Goal: Task Accomplishment & Management: Use online tool/utility

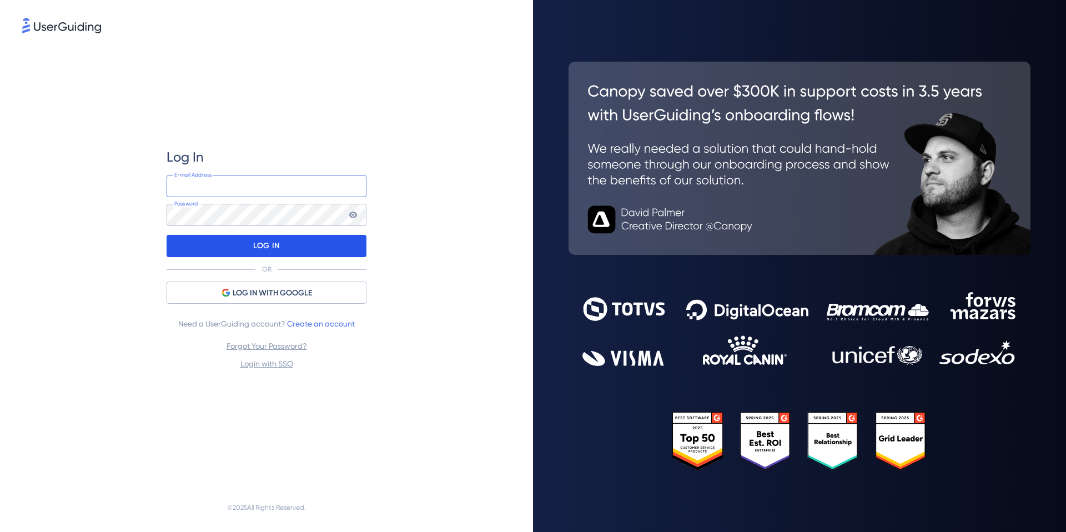
type input "[EMAIL_ADDRESS][DOMAIN_NAME]"
click at [220, 250] on div "LOG IN" at bounding box center [266, 246] width 200 height 22
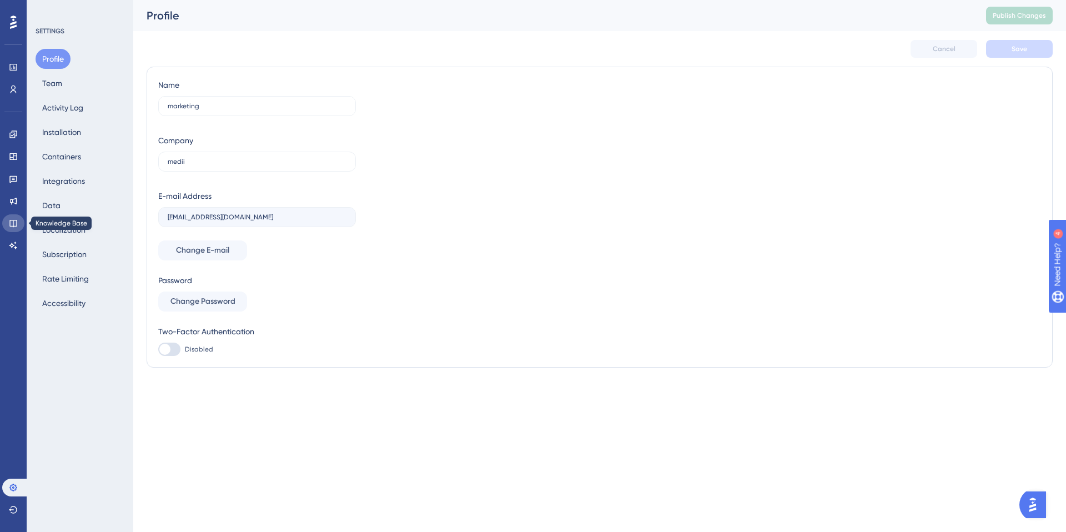
click at [14, 220] on icon at bounding box center [12, 223] width 7 height 7
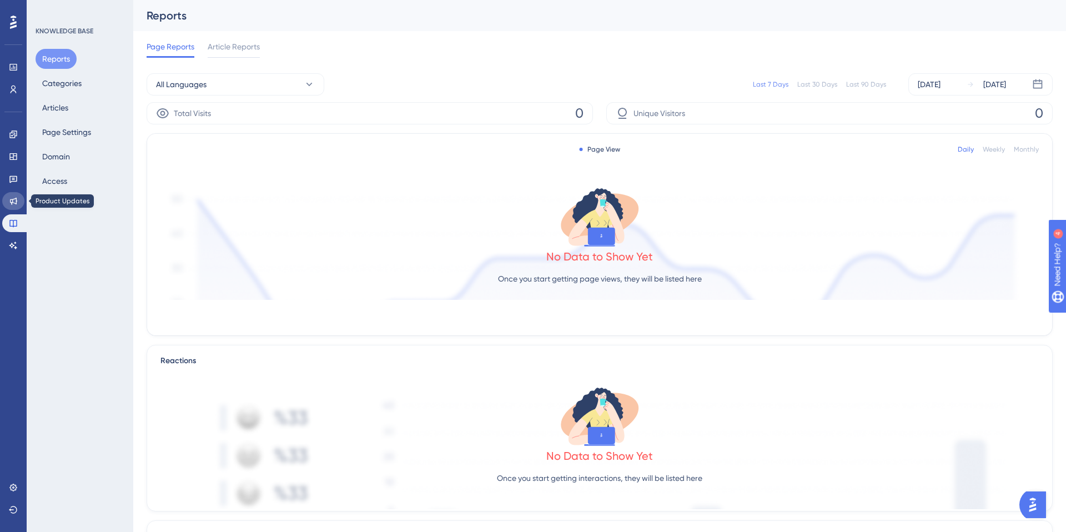
click at [14, 198] on icon at bounding box center [13, 200] width 9 height 9
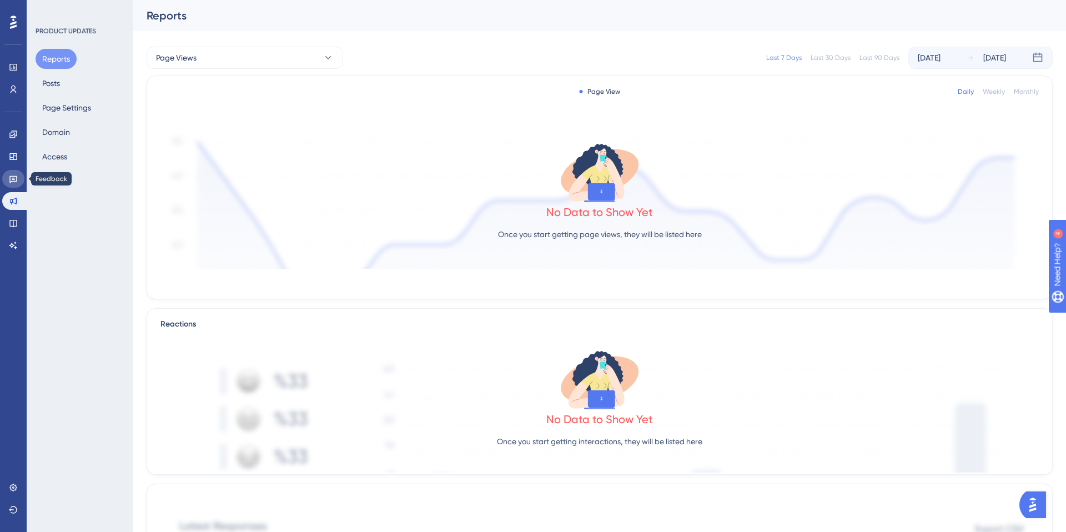
click at [12, 185] on link at bounding box center [13, 179] width 22 height 18
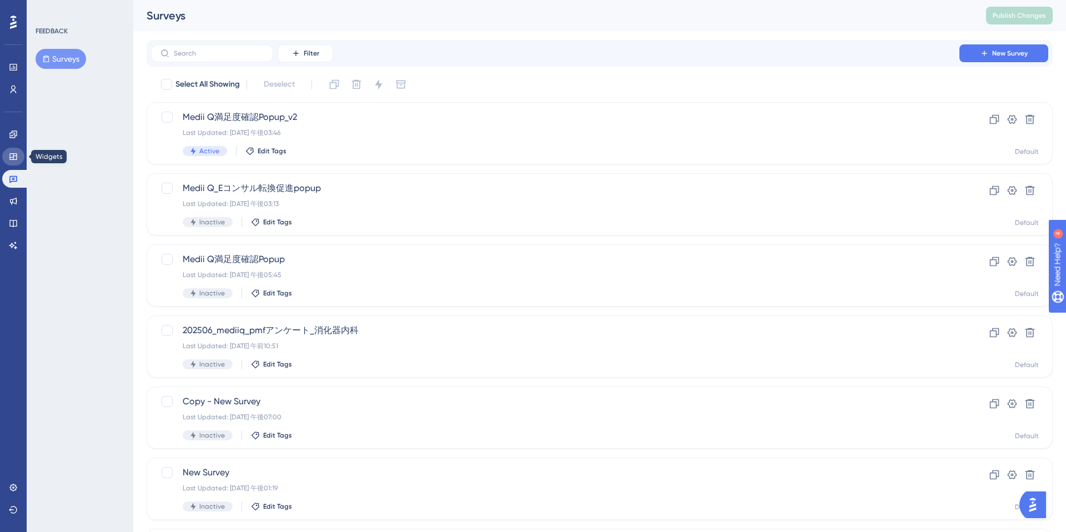
click at [12, 160] on icon at bounding box center [13, 156] width 9 height 9
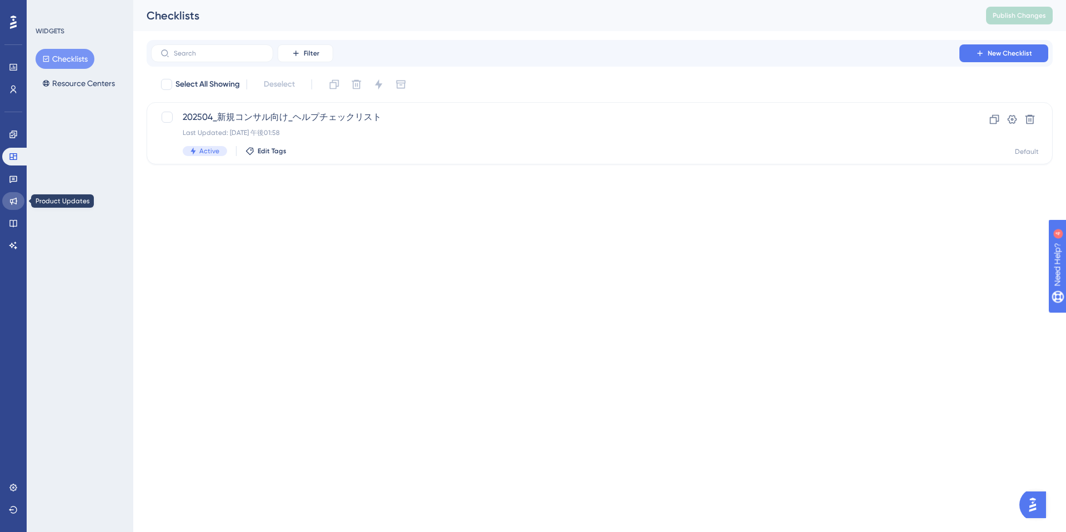
click at [12, 203] on icon at bounding box center [13, 201] width 7 height 7
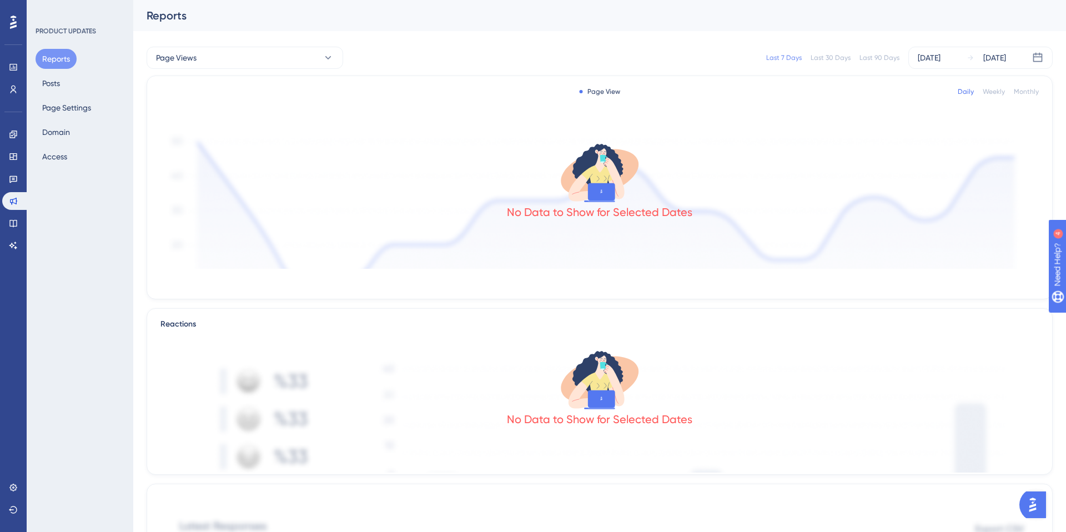
click at [60, 58] on button "Reports" at bounding box center [56, 59] width 41 height 20
click at [60, 80] on button "Posts" at bounding box center [51, 83] width 31 height 20
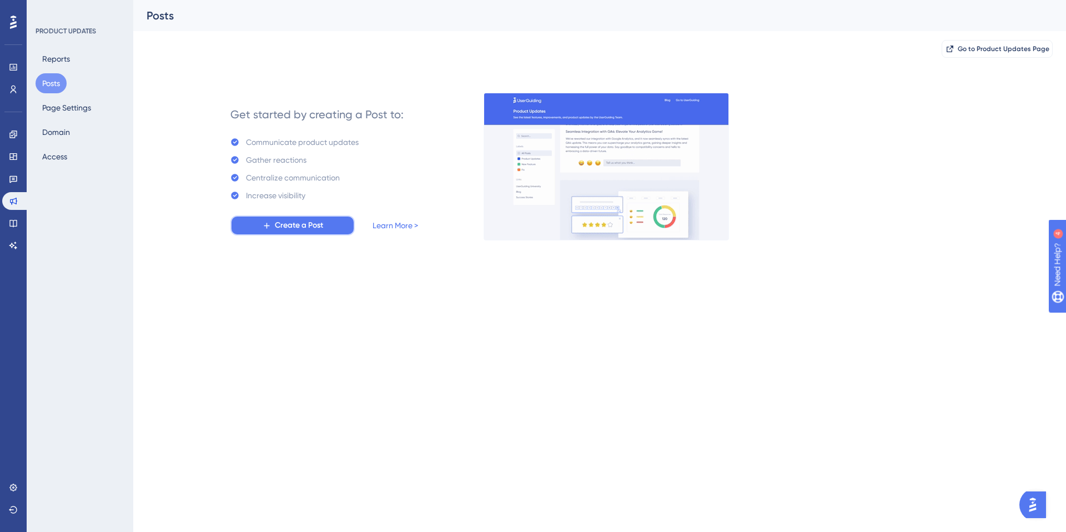
drag, startPoint x: 292, startPoint y: 228, endPoint x: 276, endPoint y: 230, distance: 16.7
click at [276, 230] on span "Create a Post" at bounding box center [299, 225] width 48 height 13
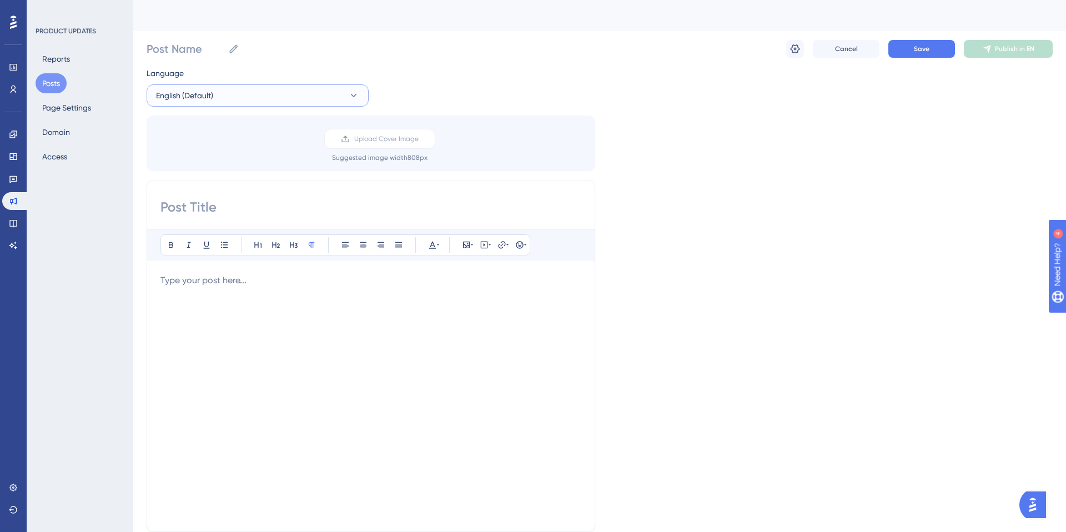
click at [330, 97] on button "English (Default)" at bounding box center [258, 95] width 222 height 22
click at [417, 93] on div "Language English (Default) English (Default) English (Default) No translation U…" at bounding box center [600, 330] width 906 height 527
click at [85, 62] on div "Reports Posts Page Settings Domain Access" at bounding box center [81, 108] width 90 height 118
click at [57, 62] on button "Reports" at bounding box center [56, 59] width 41 height 20
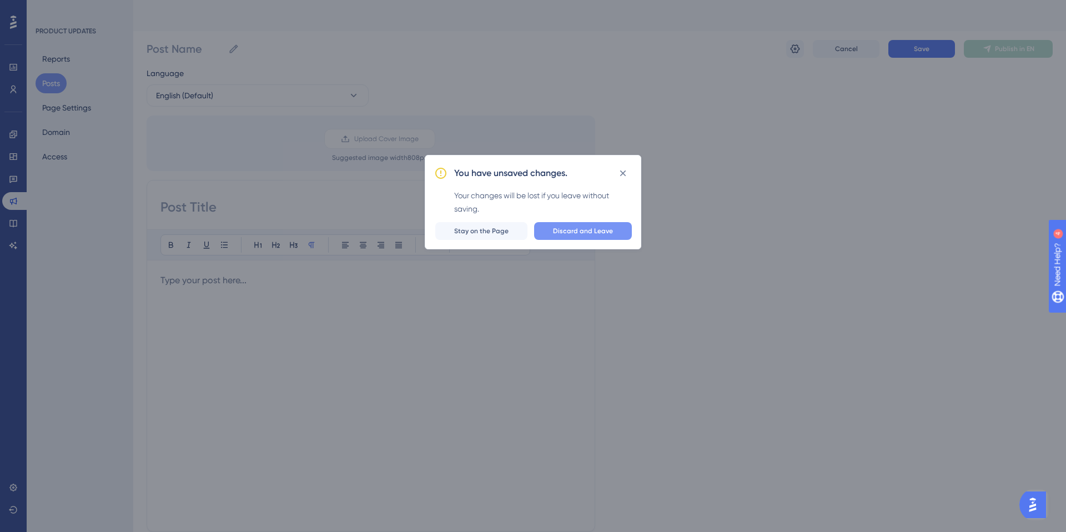
click at [567, 238] on button "Discard and Leave" at bounding box center [583, 231] width 98 height 18
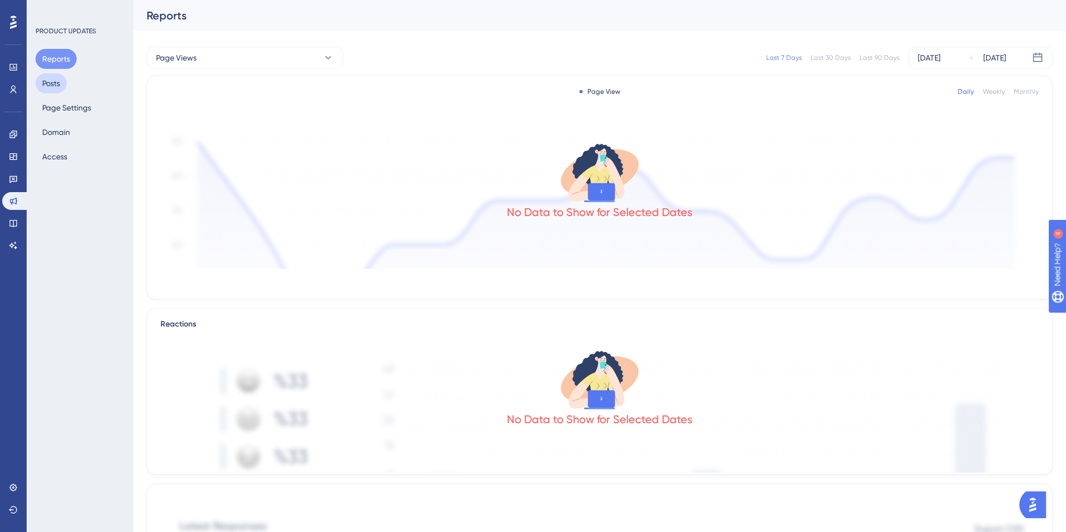
click at [57, 79] on button "Posts" at bounding box center [51, 83] width 31 height 20
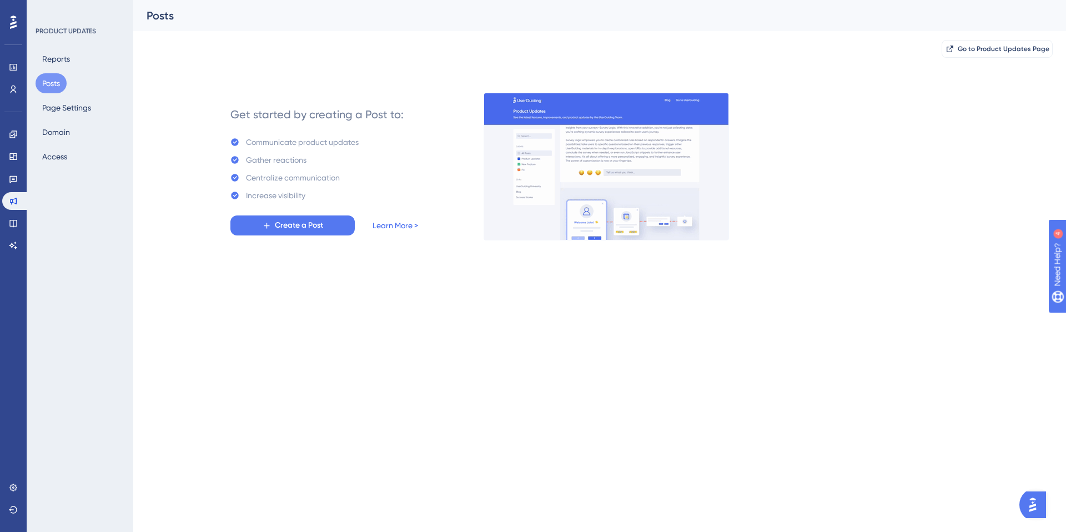
click at [395, 225] on link "Learn More >" at bounding box center [395, 225] width 46 height 13
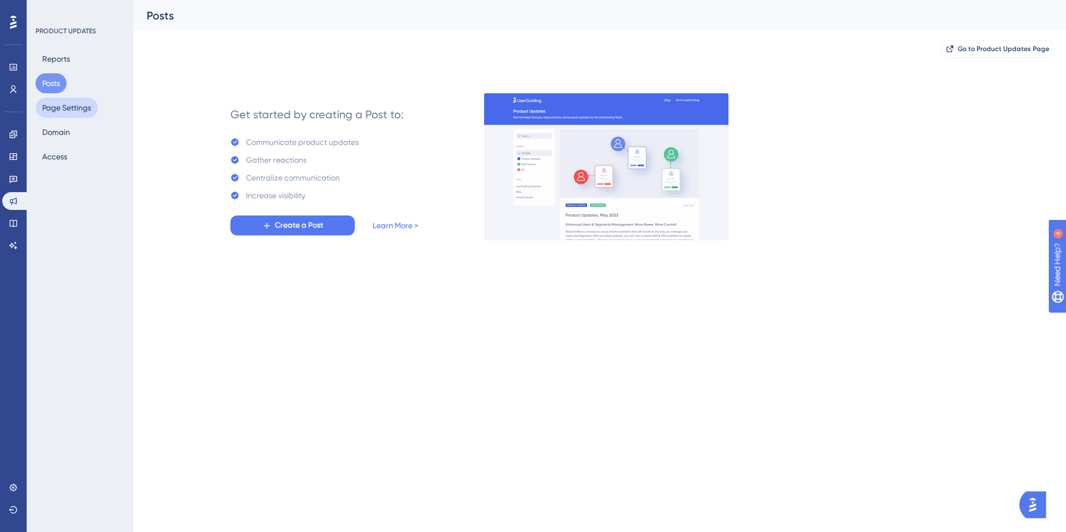
click at [72, 104] on button "Page Settings" at bounding box center [67, 108] width 62 height 20
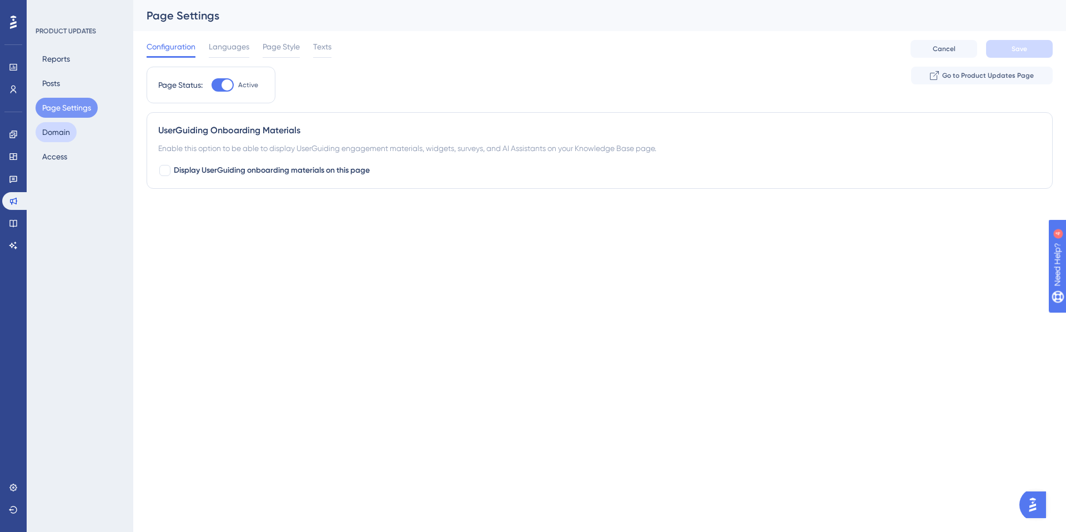
click at [67, 133] on button "Domain" at bounding box center [56, 132] width 41 height 20
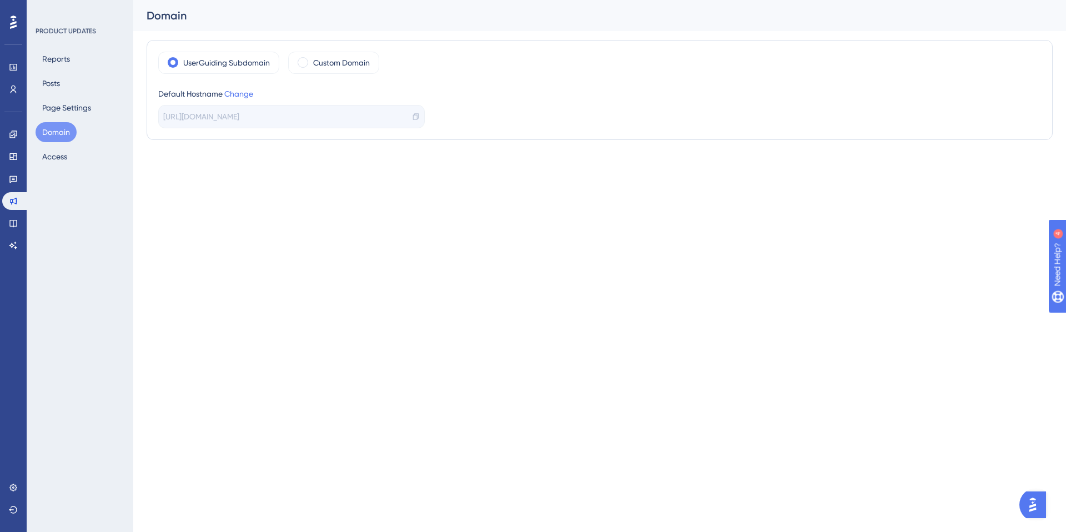
click at [66, 166] on div "PRODUCT UPDATES Reports Posts Page Settings Domain Access" at bounding box center [80, 266] width 107 height 532
click at [59, 149] on button "Access" at bounding box center [55, 157] width 38 height 20
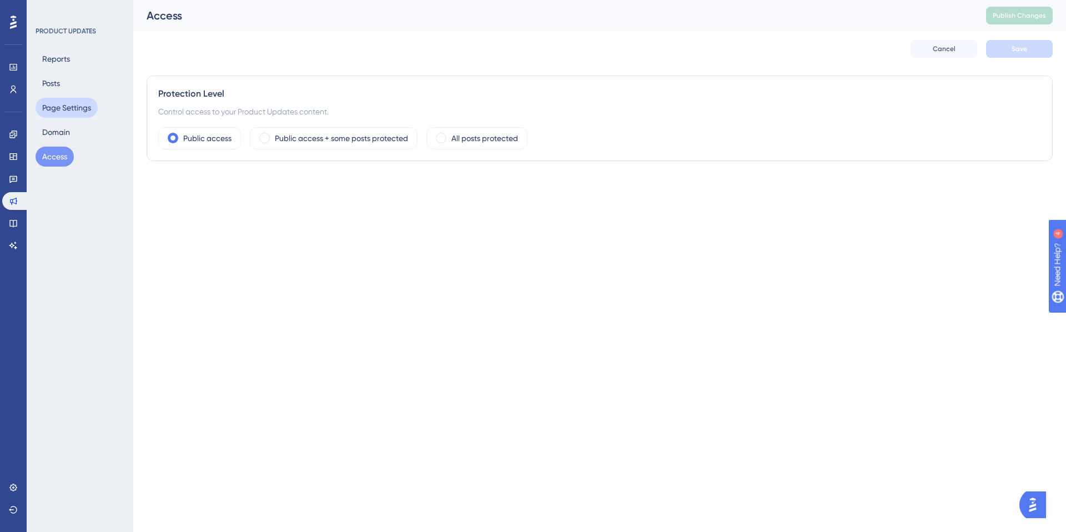
click at [59, 110] on button "Page Settings" at bounding box center [67, 108] width 62 height 20
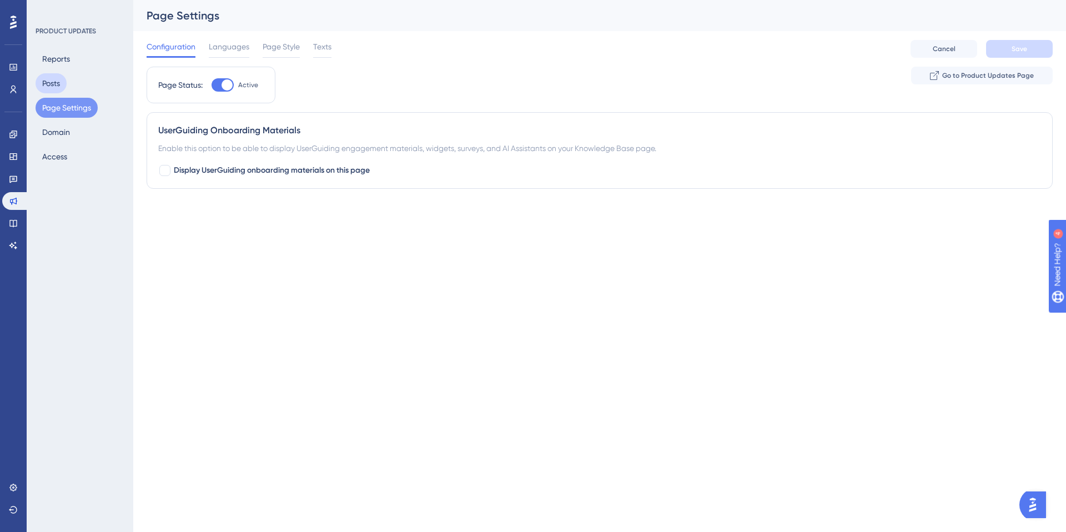
click at [53, 89] on button "Posts" at bounding box center [51, 83] width 31 height 20
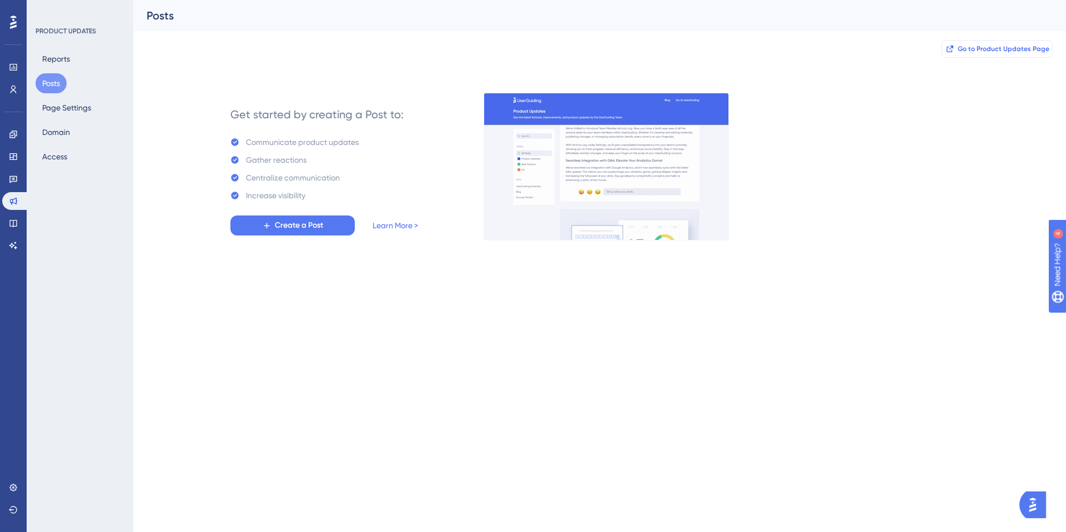
click at [999, 50] on span "Go to Product Updates Page" at bounding box center [1003, 48] width 92 height 9
click at [18, 186] on link at bounding box center [13, 179] width 22 height 18
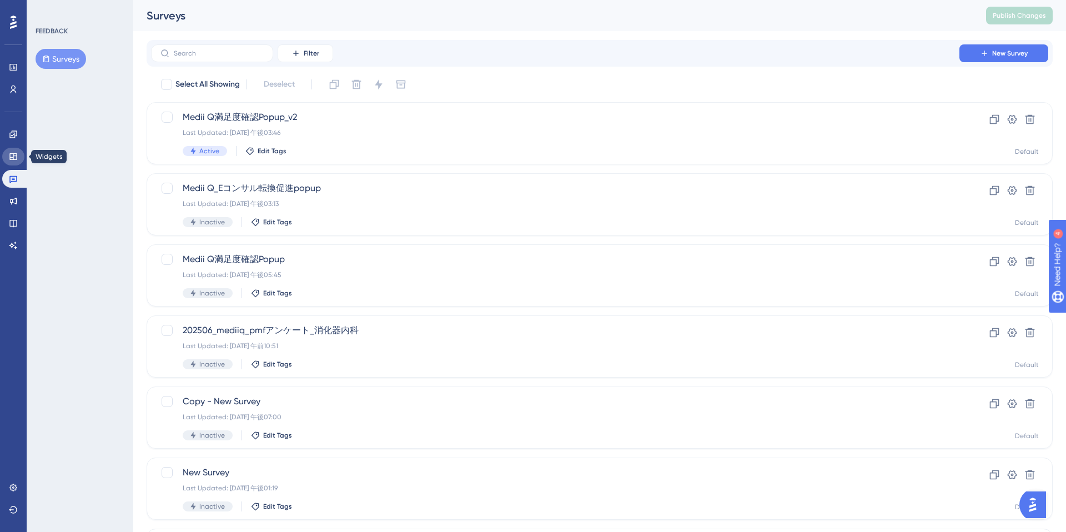
click at [13, 157] on icon at bounding box center [12, 156] width 7 height 7
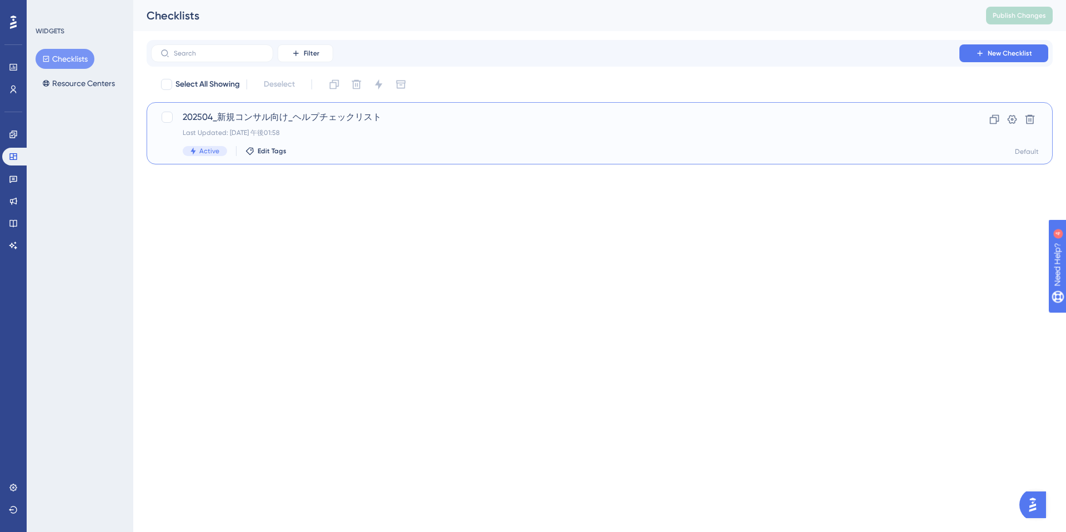
click at [397, 135] on div "Last Updated: [DATE] 午後01:58" at bounding box center [555, 132] width 745 height 9
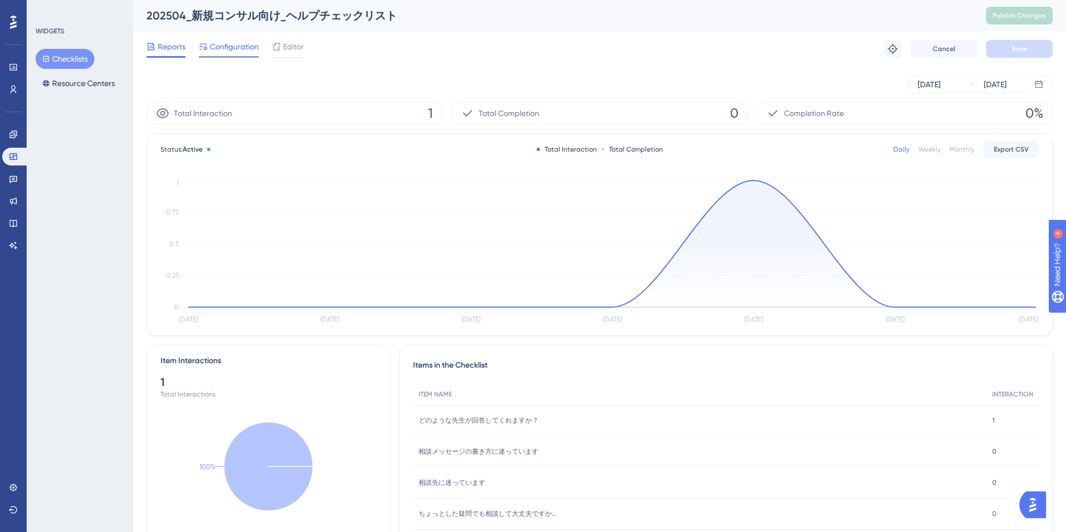
click at [224, 40] on span "Configuration" at bounding box center [234, 46] width 49 height 13
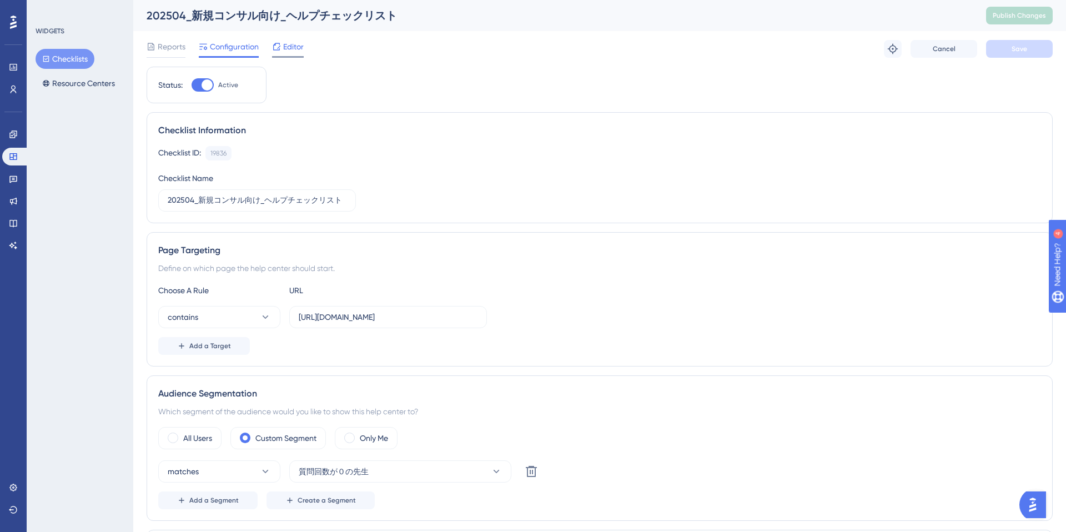
click at [285, 51] on span "Editor" at bounding box center [293, 46] width 21 height 13
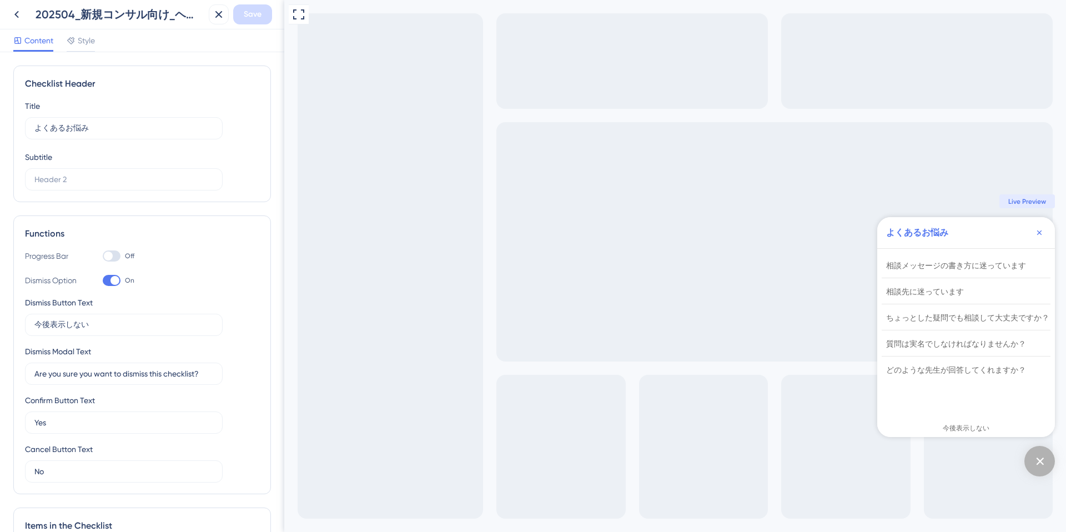
click at [110, 254] on div at bounding box center [108, 255] width 9 height 9
click at [103, 256] on input "Off" at bounding box center [102, 256] width 1 height 1
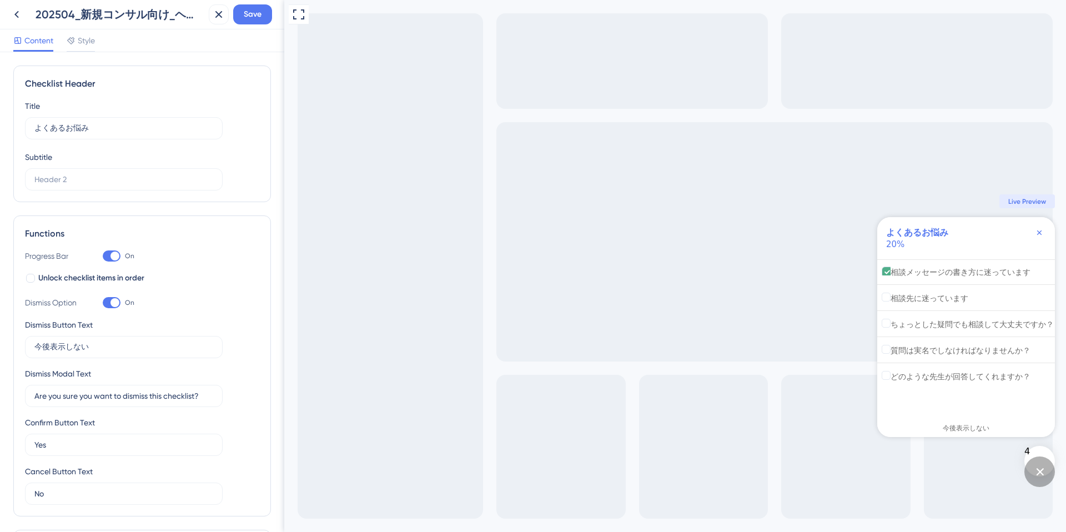
click at [110, 254] on div at bounding box center [114, 255] width 9 height 9
click at [103, 256] on input "On" at bounding box center [102, 256] width 1 height 1
checkbox input "false"
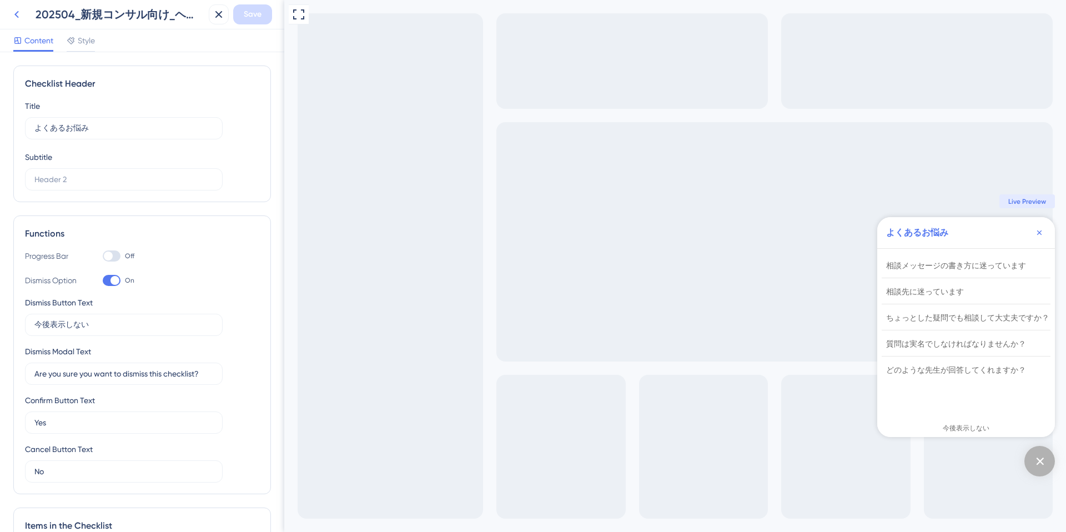
click at [17, 16] on icon at bounding box center [16, 14] width 4 height 7
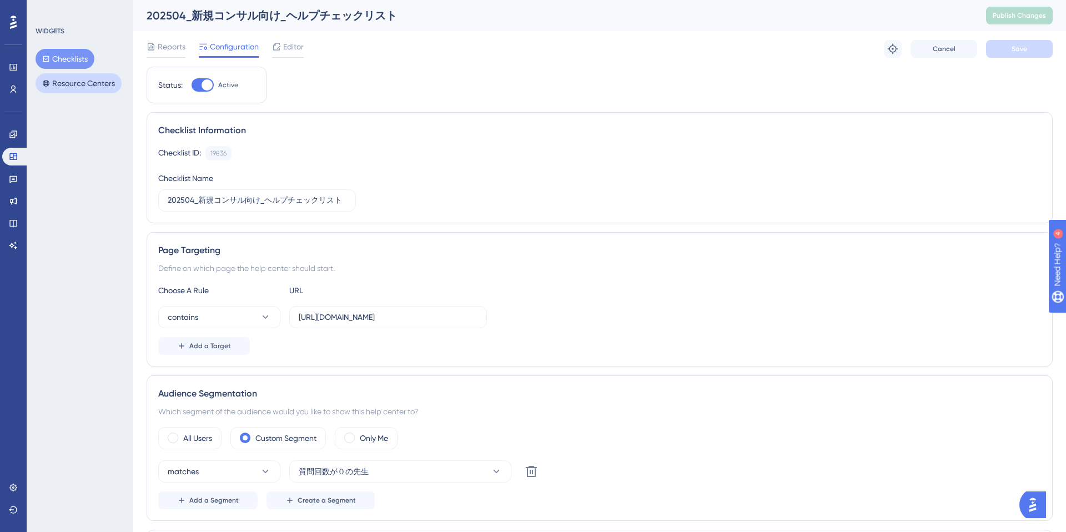
click at [71, 86] on button "Resource Centers" at bounding box center [79, 83] width 86 height 20
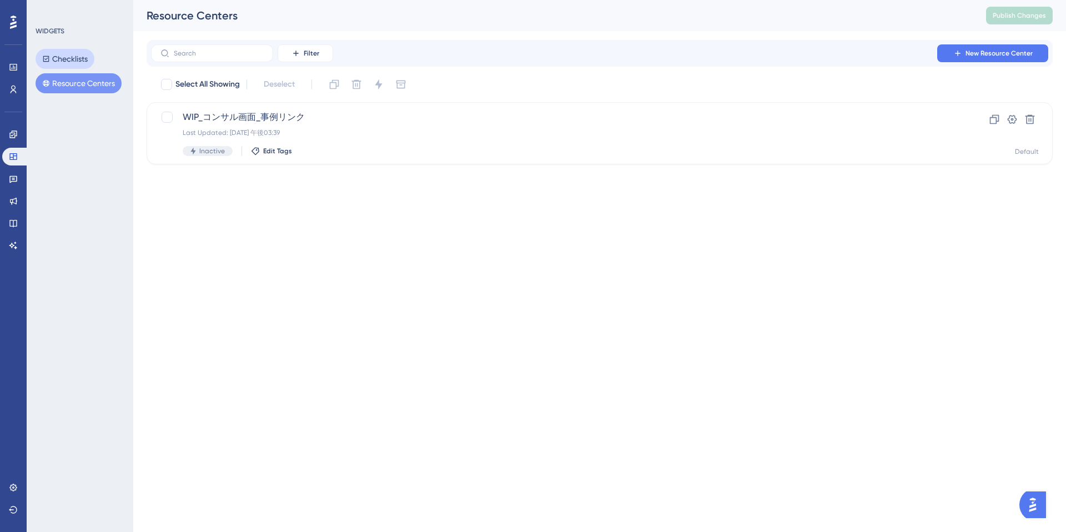
click at [65, 68] on button "Checklists" at bounding box center [65, 59] width 59 height 20
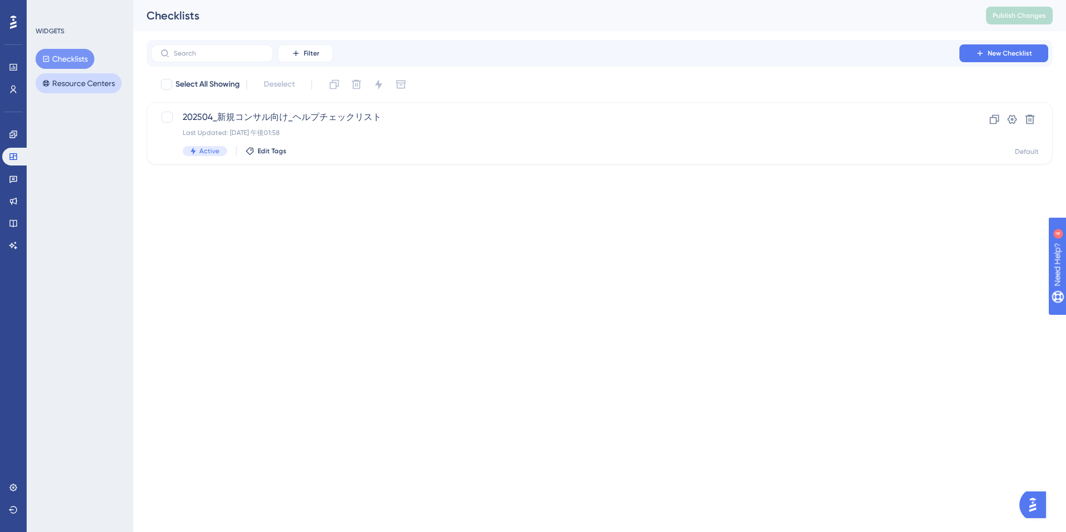
click at [68, 83] on button "Resource Centers" at bounding box center [79, 83] width 86 height 20
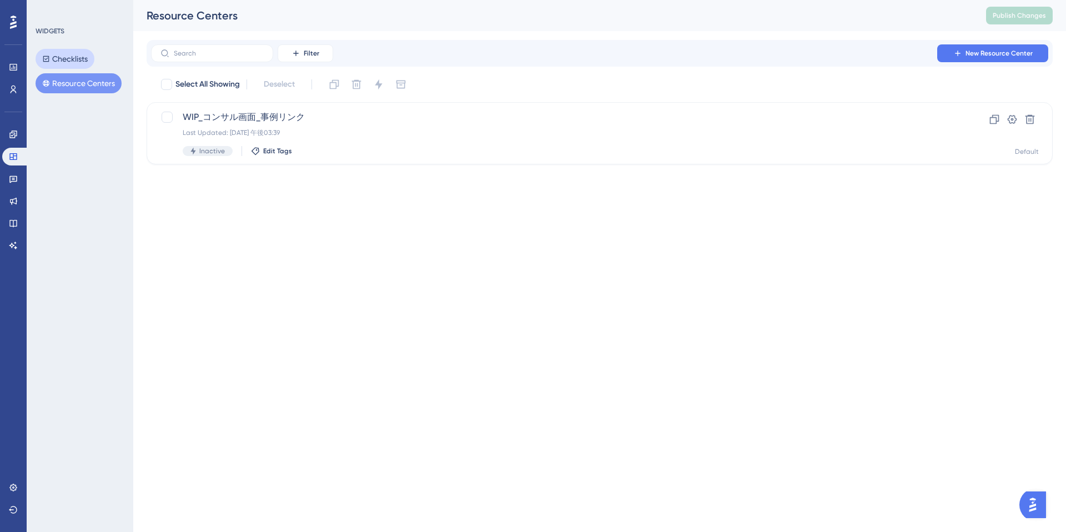
click at [83, 59] on button "Checklists" at bounding box center [65, 59] width 59 height 20
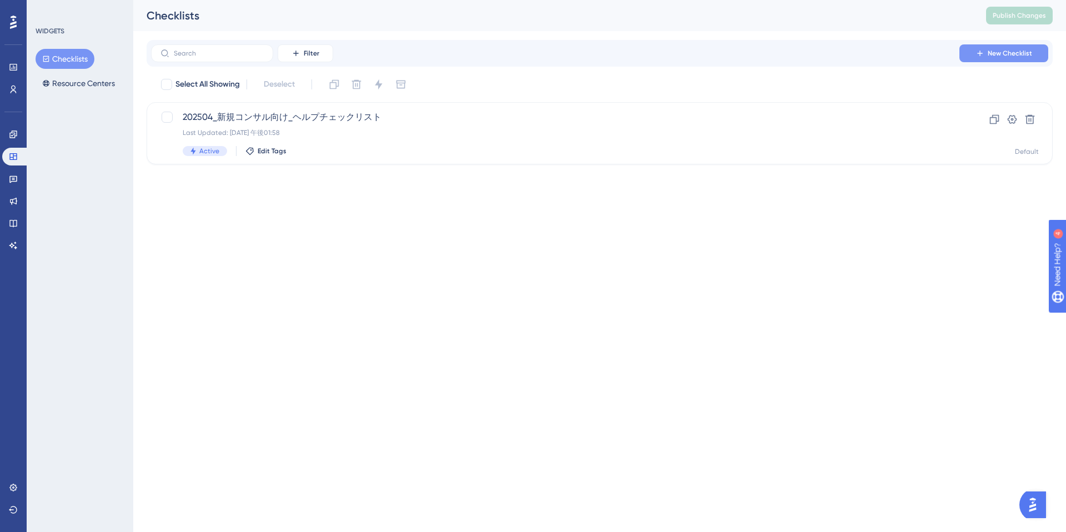
click at [989, 53] on span "New Checklist" at bounding box center [1009, 53] width 44 height 9
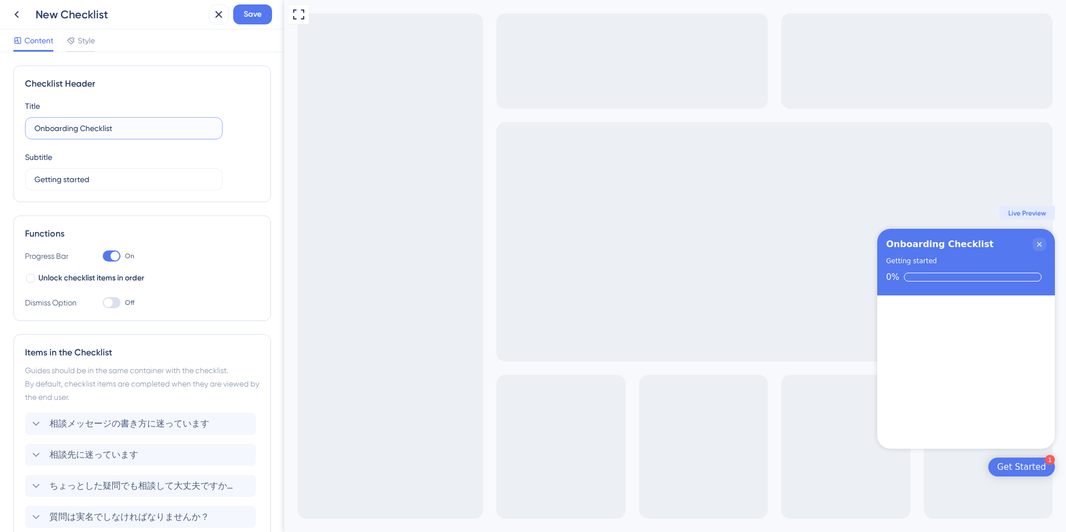
click at [78, 125] on input "Onboarding Checklist" at bounding box center [123, 128] width 179 height 12
click at [77, 183] on input "Getting started" at bounding box center [123, 179] width 179 height 12
drag, startPoint x: 120, startPoint y: 132, endPoint x: 33, endPoint y: 132, distance: 87.7
click at [33, 132] on label "Onboarding Checklist" at bounding box center [124, 128] width 198 height 22
click at [69, 174] on input "Getting started" at bounding box center [123, 179] width 179 height 12
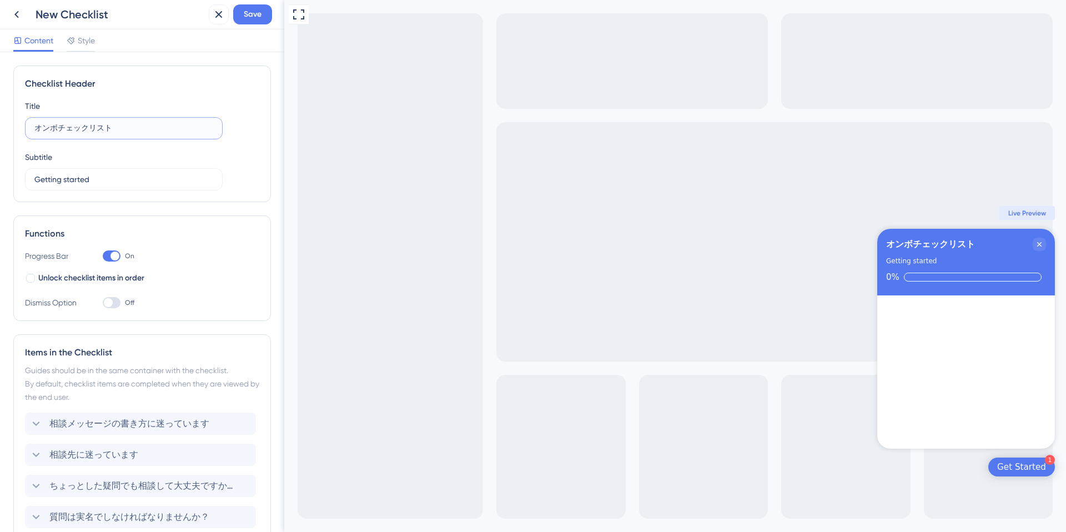
click at [39, 133] on input "オンボチェックリスト" at bounding box center [123, 128] width 179 height 12
type input "オンボーディングチェックリスト"
click at [86, 178] on input "Getting started" at bounding box center [123, 179] width 179 height 12
click at [114, 179] on input "Getting started" at bounding box center [123, 179] width 179 height 12
type input "さぁはじめよう！"
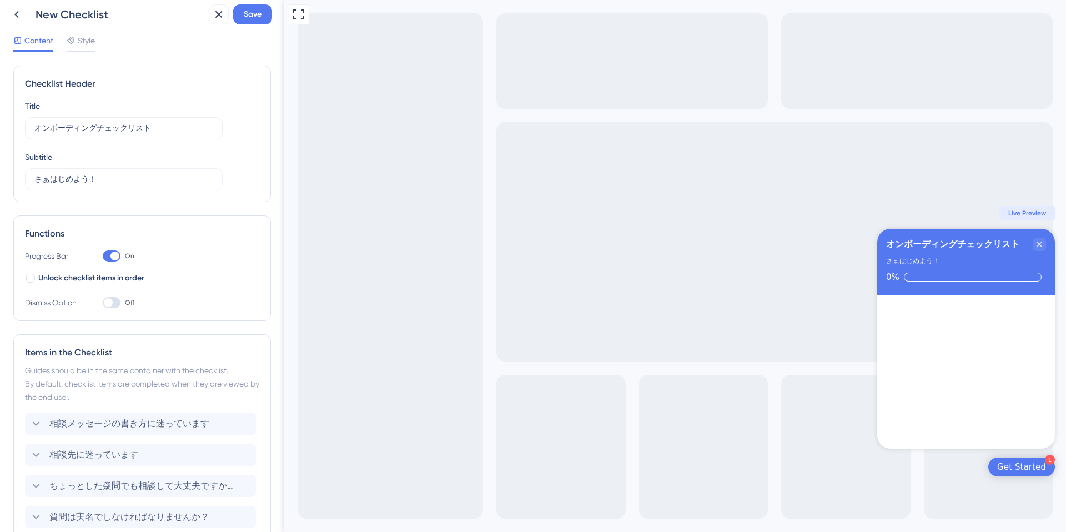
click at [125, 203] on div "Checklist Header Title オンボーディングチェックリスト Subtitle さぁはじめよう！ Functions Progress Bar…" at bounding box center [142, 332] width 258 height 534
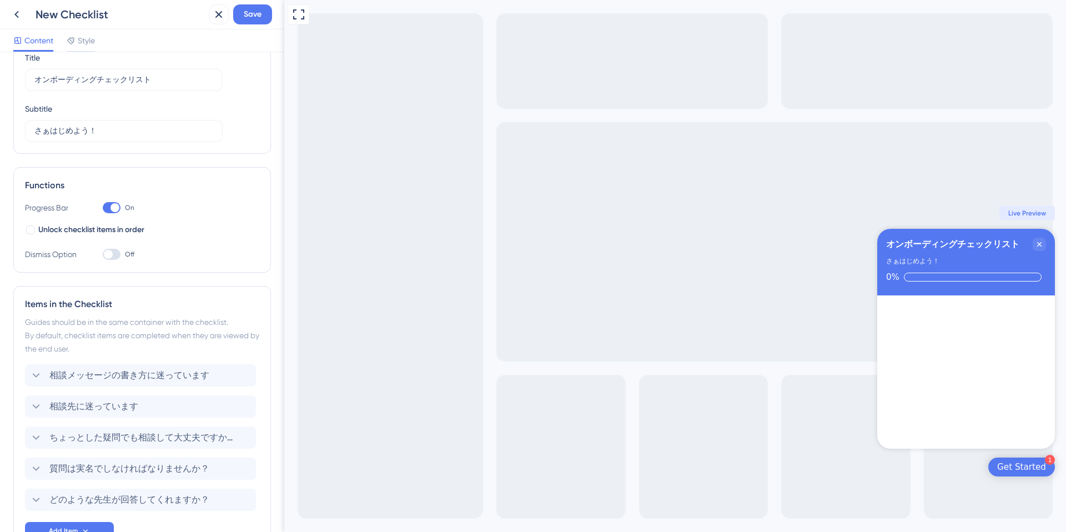
scroll to position [80, 0]
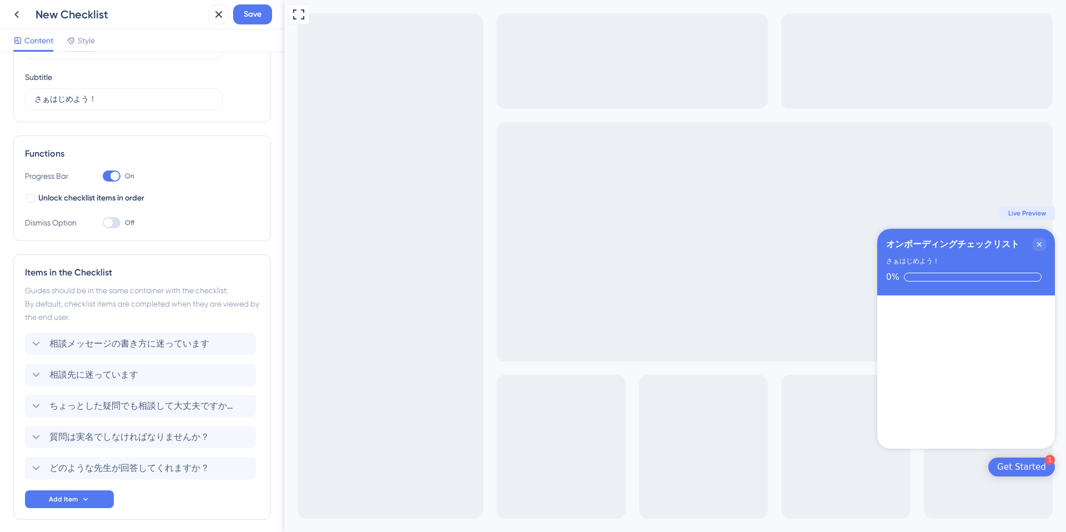
click at [108, 223] on div at bounding box center [108, 222] width 9 height 9
click at [103, 223] on input "Off" at bounding box center [102, 223] width 1 height 1
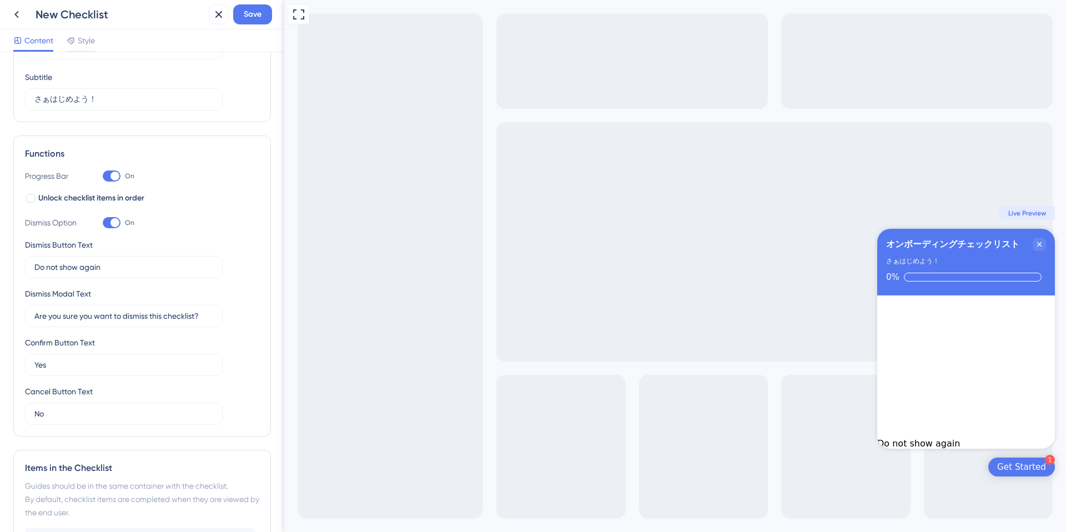
click at [108, 223] on div at bounding box center [112, 222] width 18 height 11
click at [103, 223] on input "On" at bounding box center [102, 223] width 1 height 1
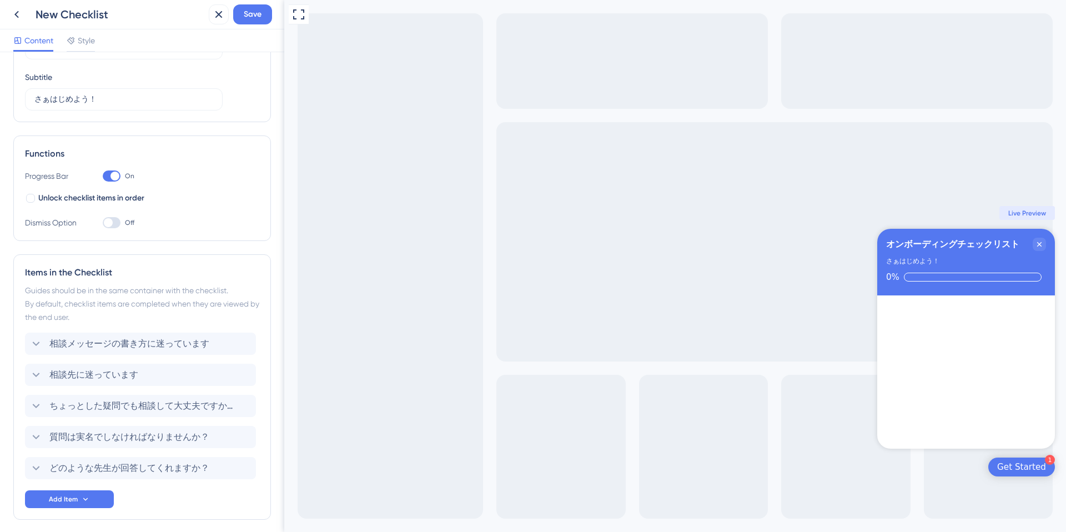
click at [108, 223] on div at bounding box center [108, 222] width 9 height 9
click at [103, 223] on input "Off" at bounding box center [102, 223] width 1 height 1
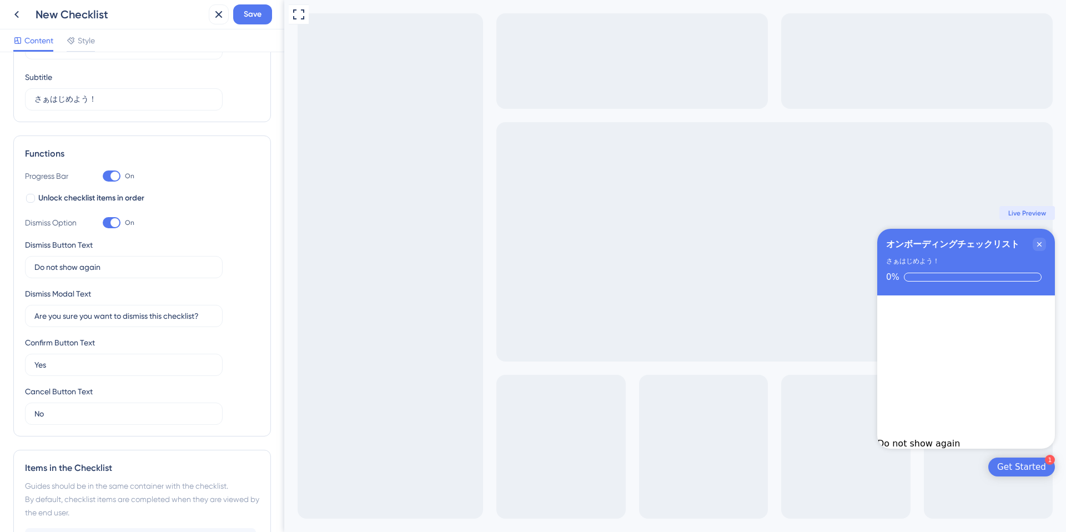
click at [108, 223] on div at bounding box center [112, 222] width 18 height 11
click at [103, 223] on input "On" at bounding box center [102, 223] width 1 height 1
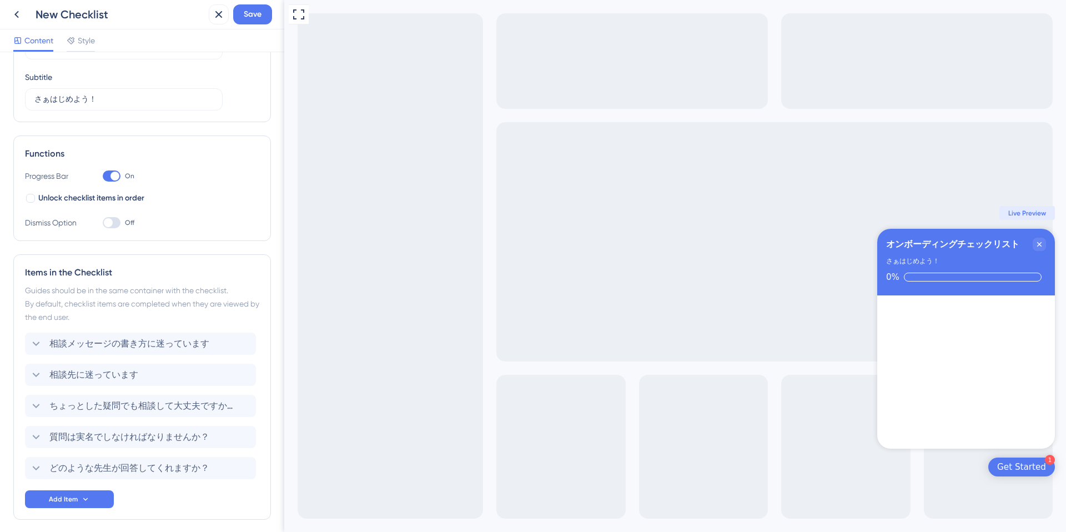
click at [110, 223] on div at bounding box center [108, 222] width 9 height 9
click at [103, 223] on input "Off" at bounding box center [102, 223] width 1 height 1
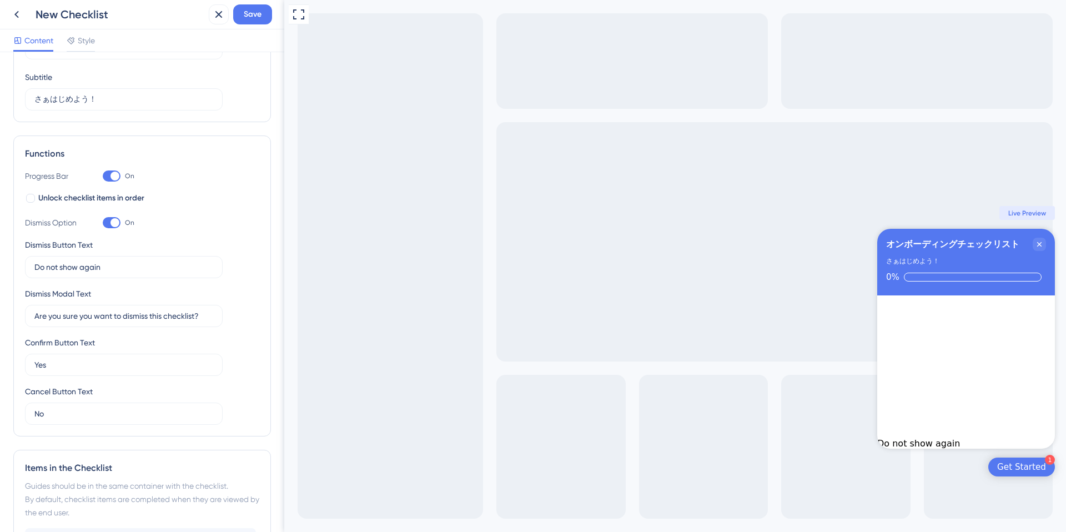
click at [110, 223] on div at bounding box center [114, 222] width 9 height 9
click at [103, 223] on input "On" at bounding box center [102, 223] width 1 height 1
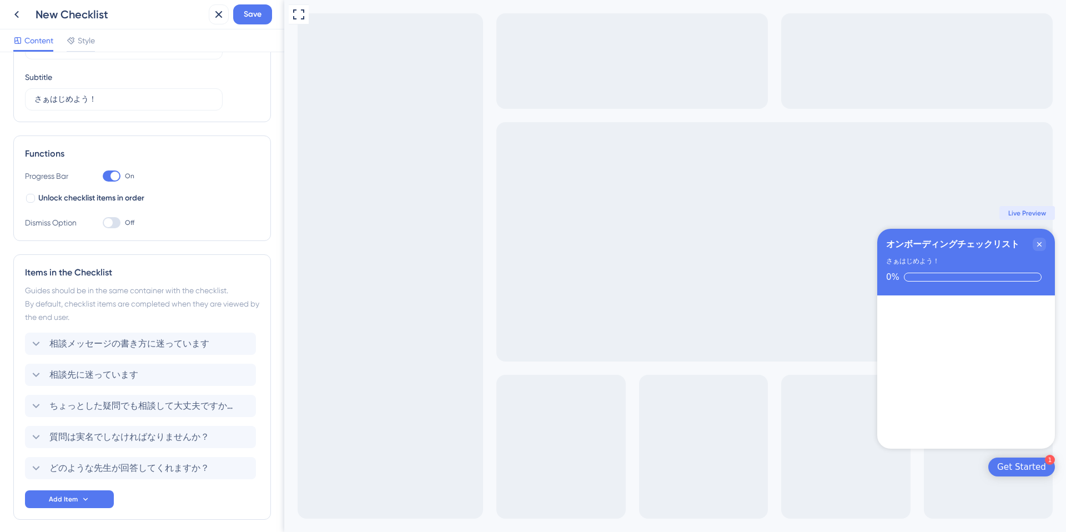
click at [110, 223] on div at bounding box center [108, 222] width 9 height 9
click at [103, 223] on input "Off" at bounding box center [102, 223] width 1 height 1
checkbox input "true"
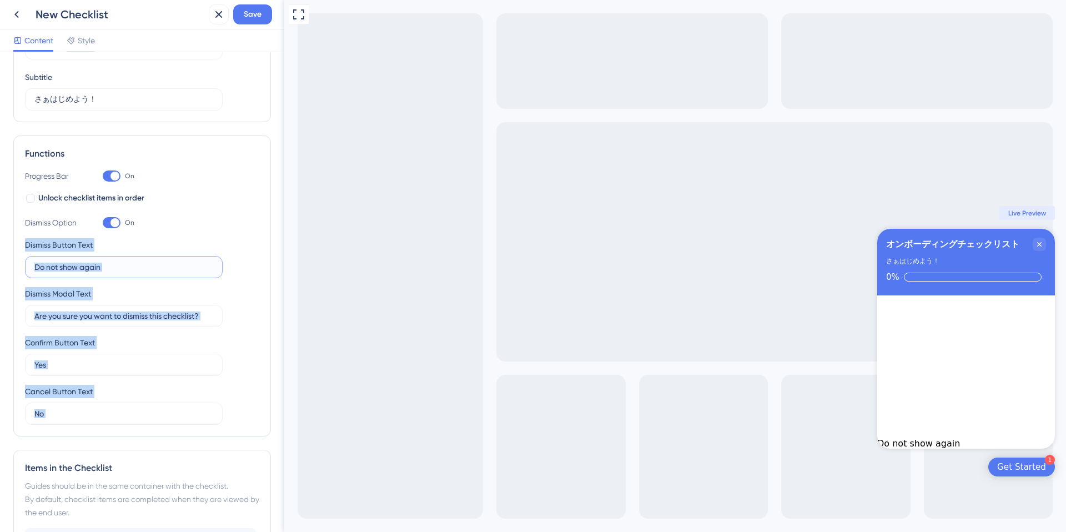
click at [102, 267] on input "Do not show again" at bounding box center [123, 267] width 179 height 12
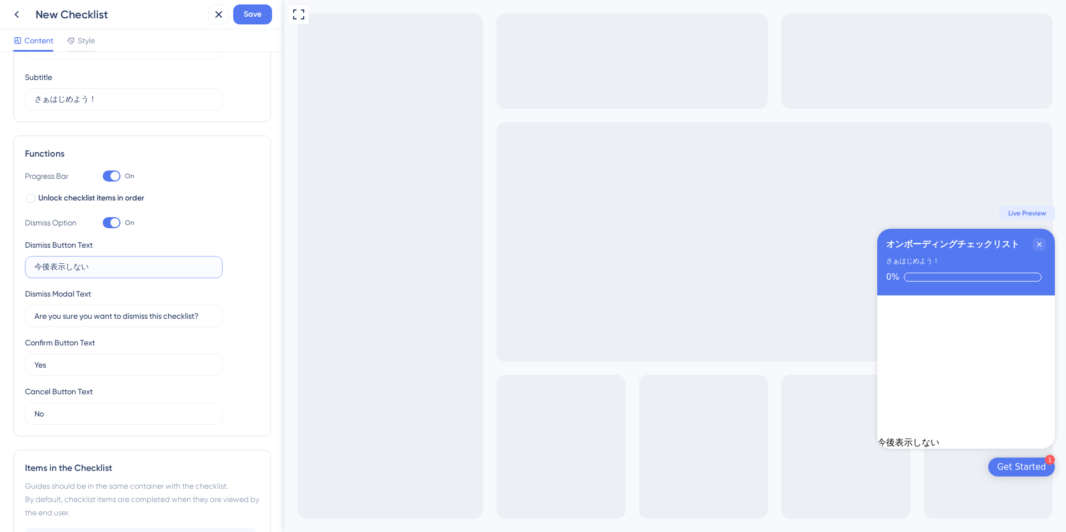
type input "今後表示しない"
click at [192, 245] on div "Dismiss Button Text 今後表示しない" at bounding box center [124, 258] width 198 height 40
click at [95, 315] on input "Are you sure you want to dismiss this checklist?" at bounding box center [123, 316] width 179 height 12
type input "今後オンボーディングが表示されなくても本当によいですか？"
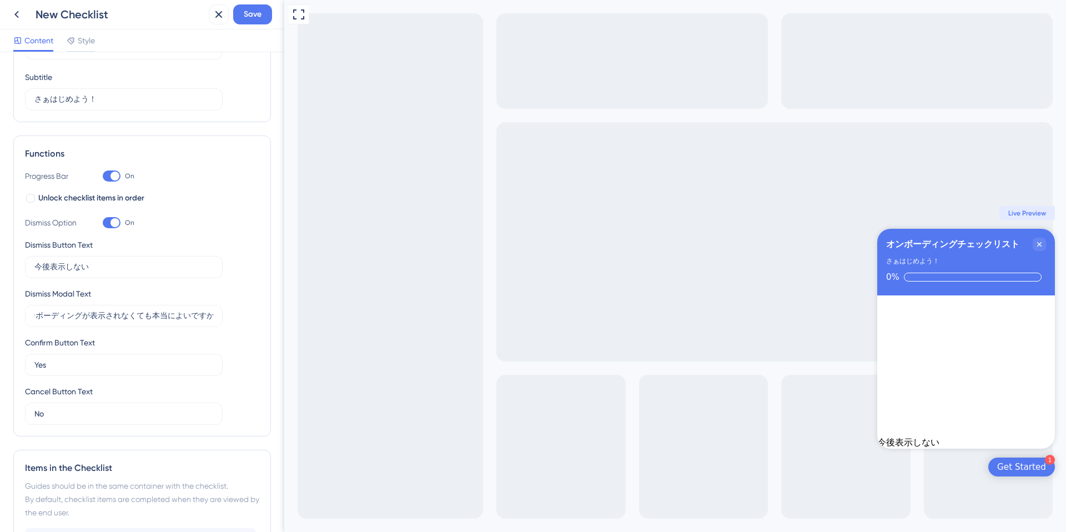
click at [84, 341] on div "Confirm Button Text" at bounding box center [60, 342] width 70 height 13
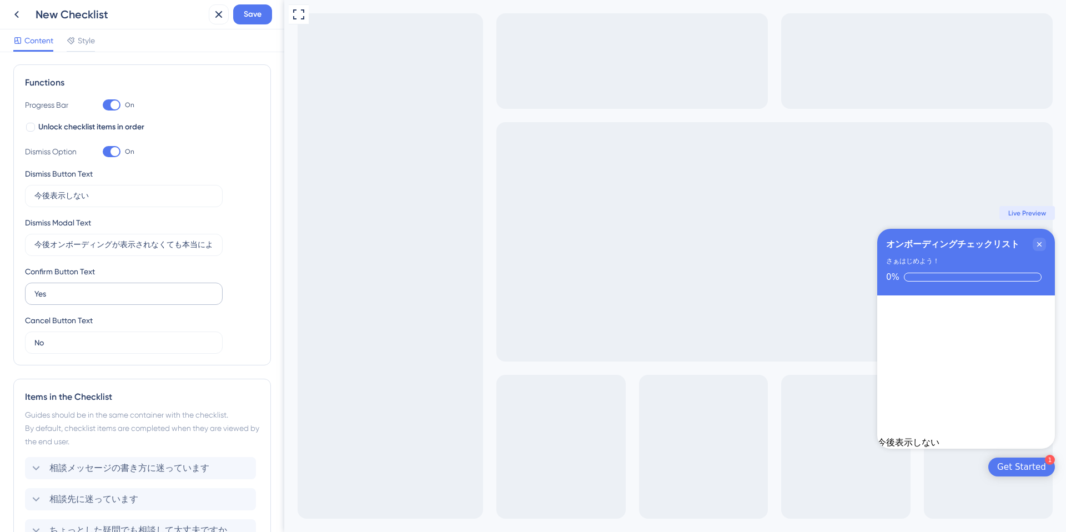
click at [63, 300] on label "Yes" at bounding box center [124, 293] width 198 height 22
click at [63, 300] on input "Yes" at bounding box center [123, 293] width 179 height 12
type input "はい"
type input "いいえ"
click at [151, 315] on div "Cancel Button Text いいえ" at bounding box center [124, 334] width 198 height 40
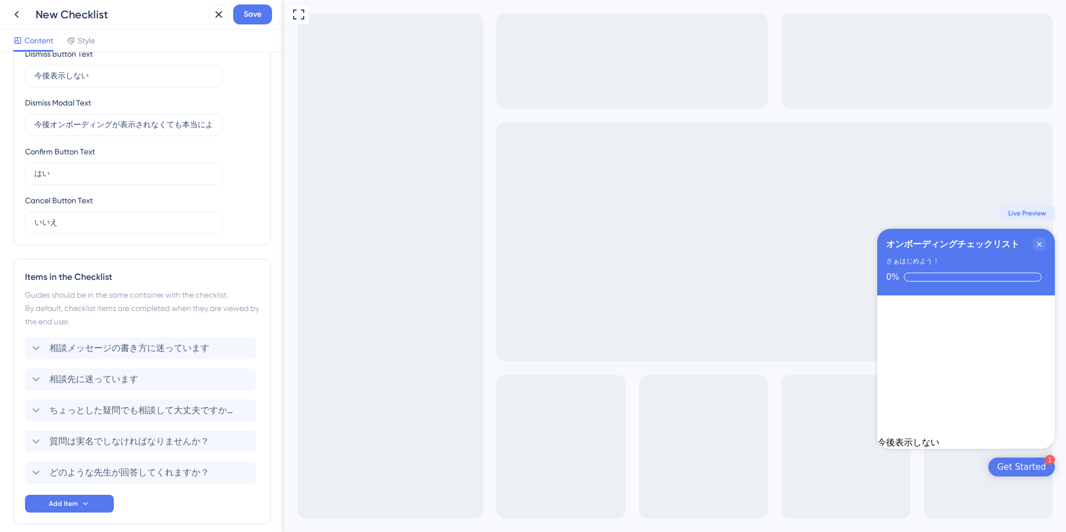
scroll to position [321, 0]
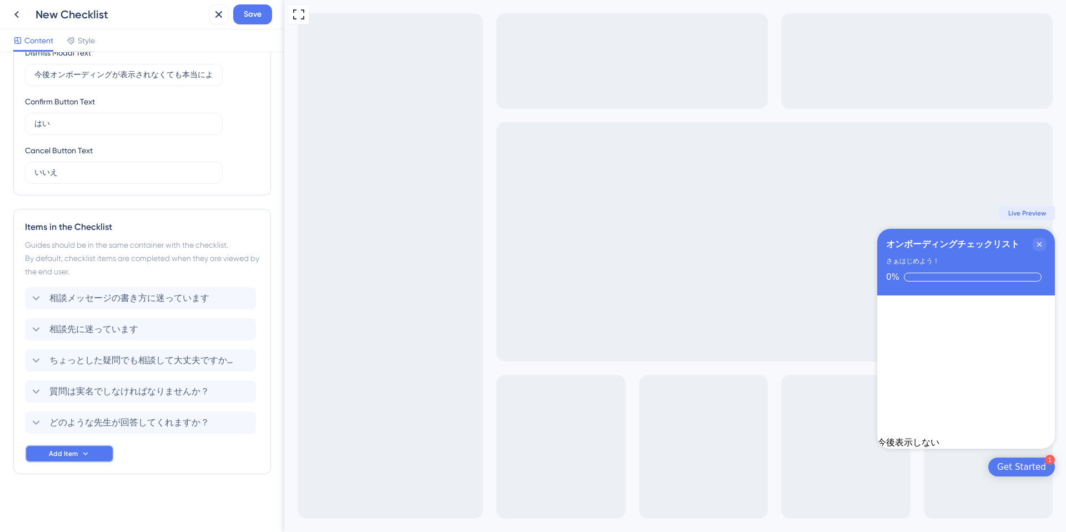
click at [87, 450] on icon at bounding box center [85, 453] width 9 height 9
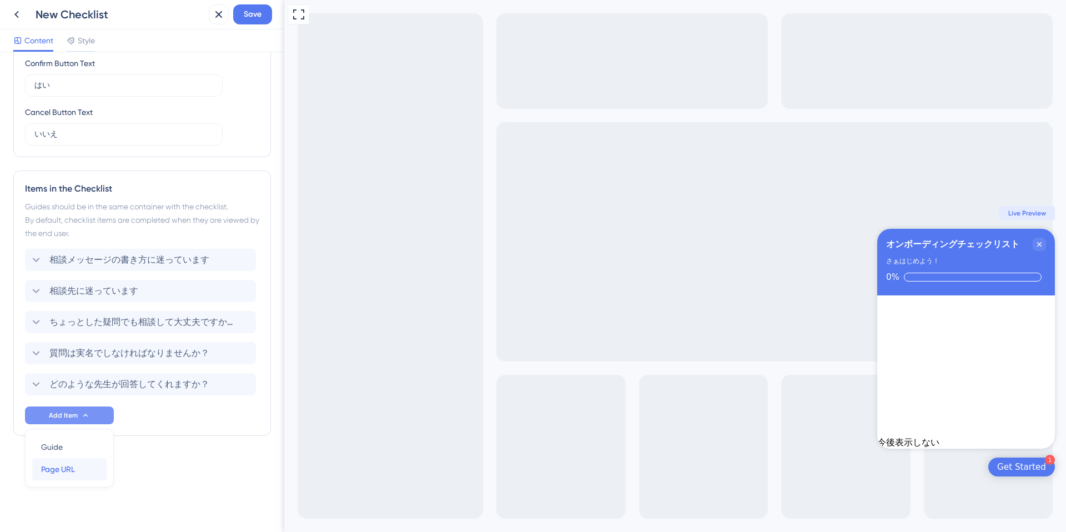
click at [84, 470] on div "Page URL Page URL" at bounding box center [69, 469] width 57 height 22
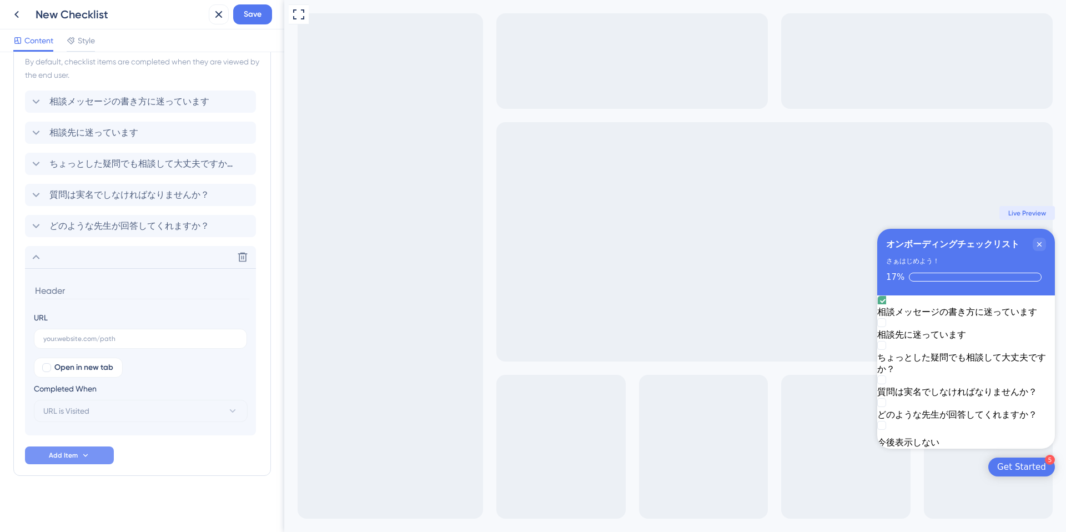
scroll to position [519, 0]
click at [107, 340] on input "text" at bounding box center [140, 337] width 194 height 8
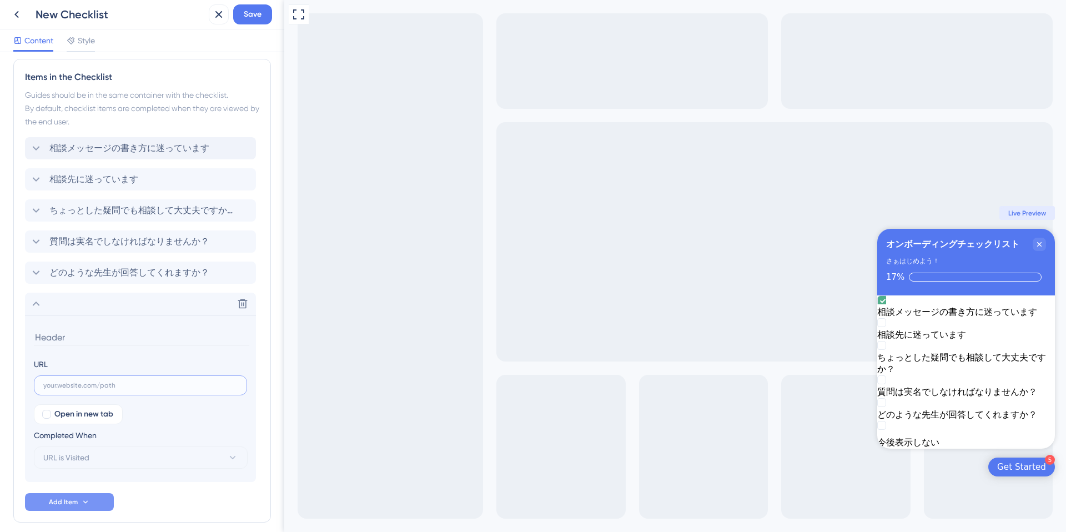
scroll to position [445, 0]
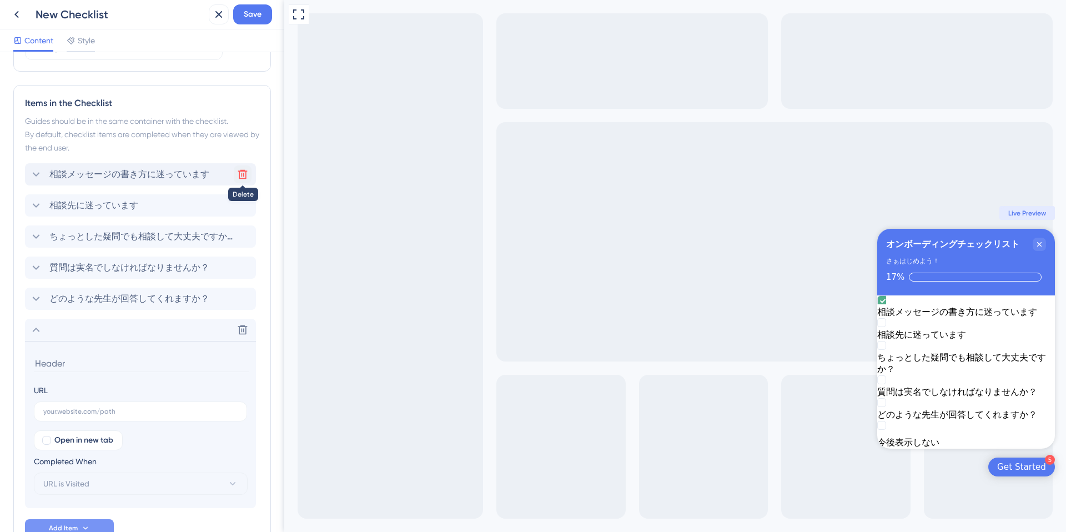
click at [239, 175] on icon at bounding box center [242, 174] width 11 height 11
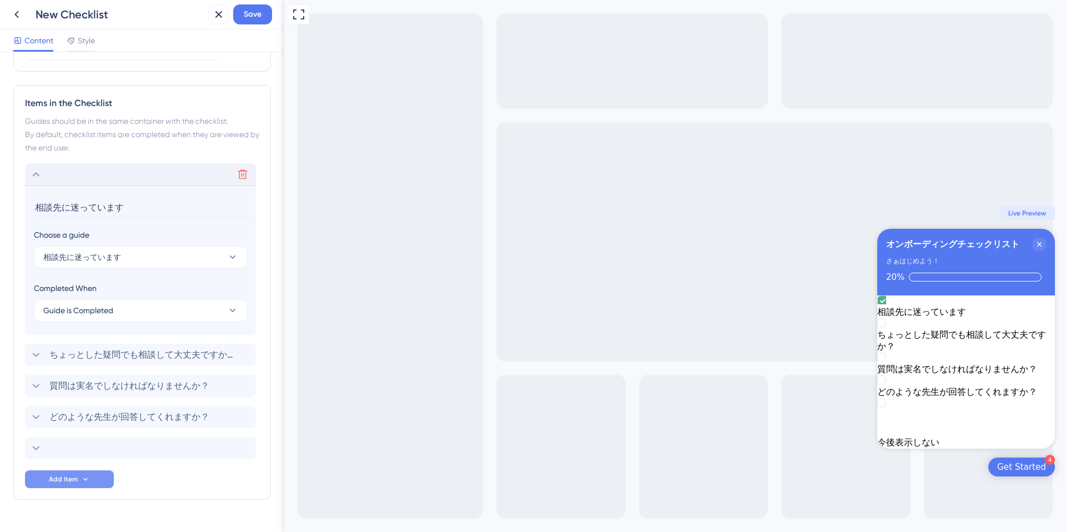
scroll to position [470, 0]
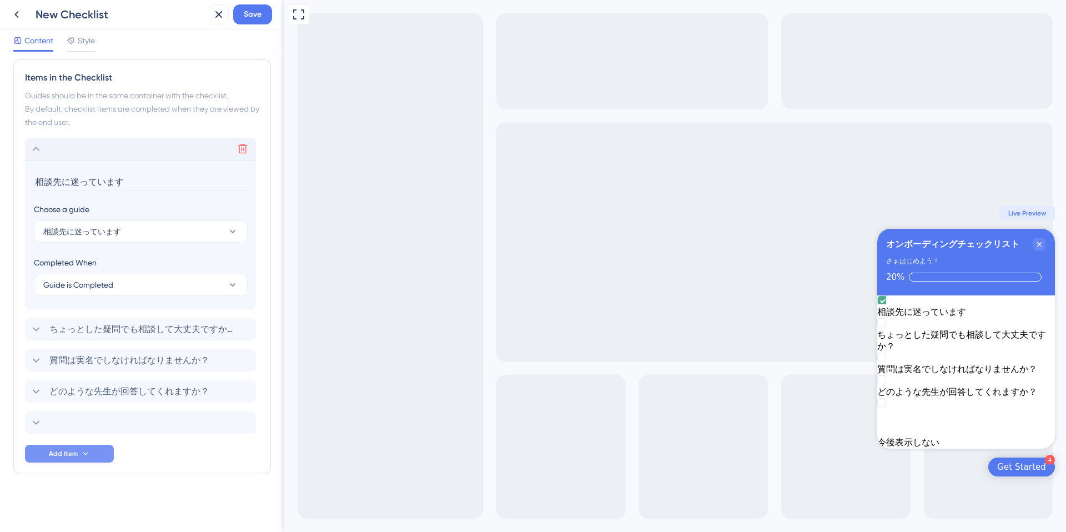
click at [33, 145] on icon at bounding box center [35, 148] width 13 height 13
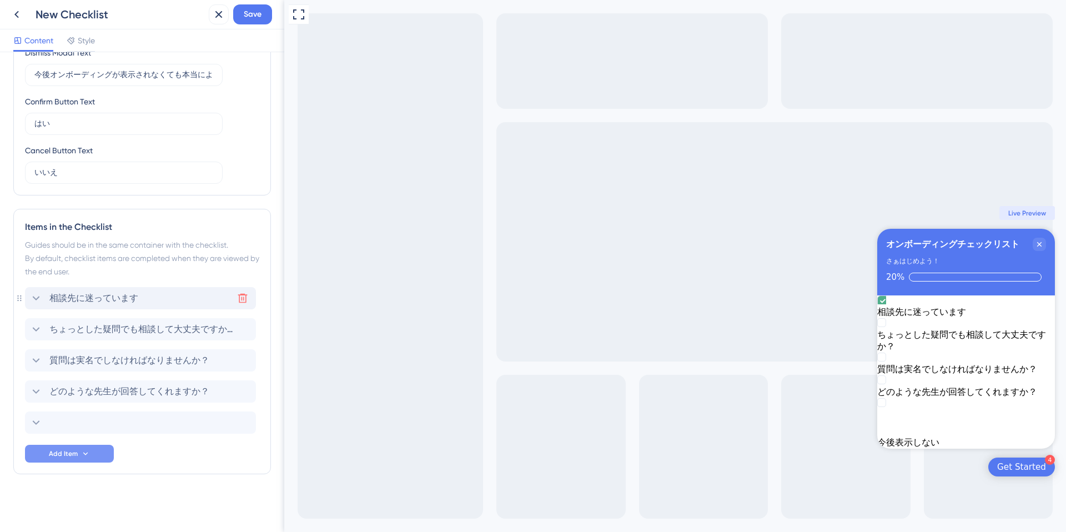
scroll to position [321, 0]
click at [237, 297] on icon at bounding box center [242, 297] width 11 height 11
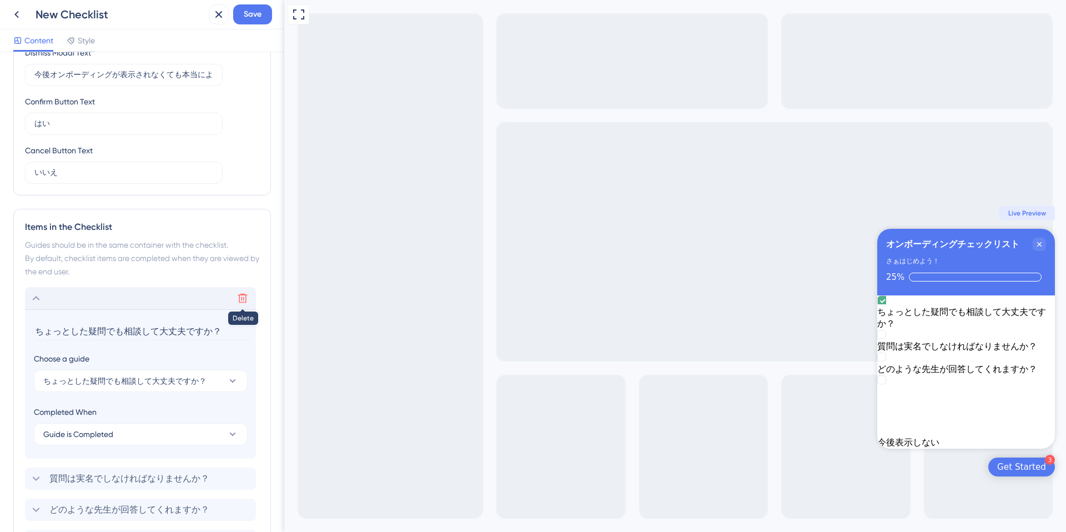
scroll to position [439, 0]
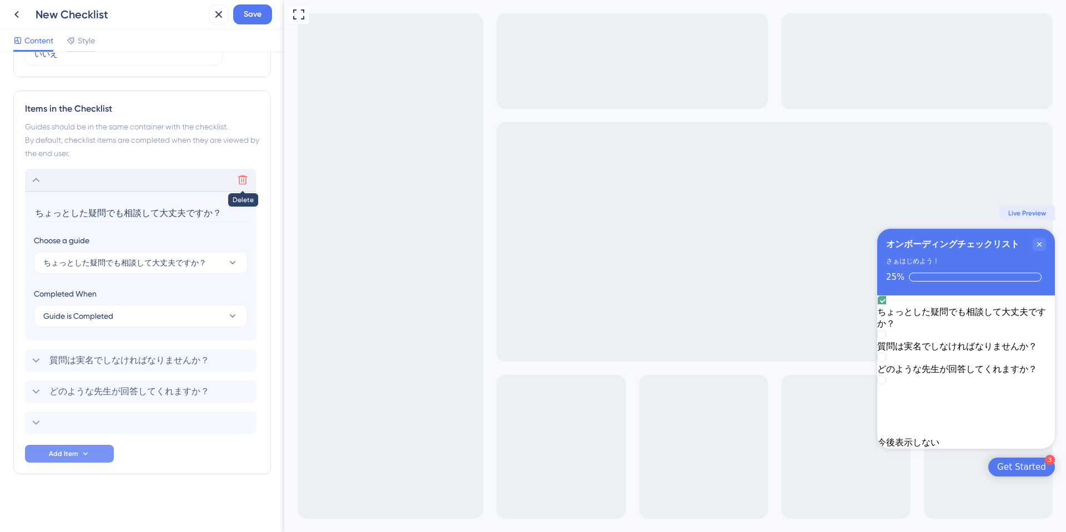
click at [244, 181] on icon at bounding box center [242, 179] width 11 height 11
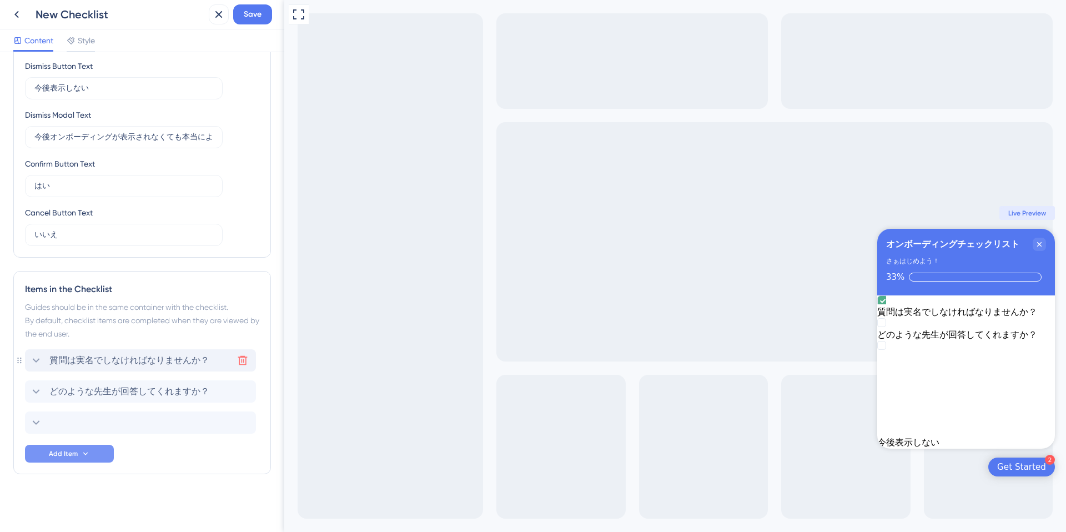
scroll to position [259, 0]
click at [246, 359] on icon at bounding box center [242, 360] width 11 height 11
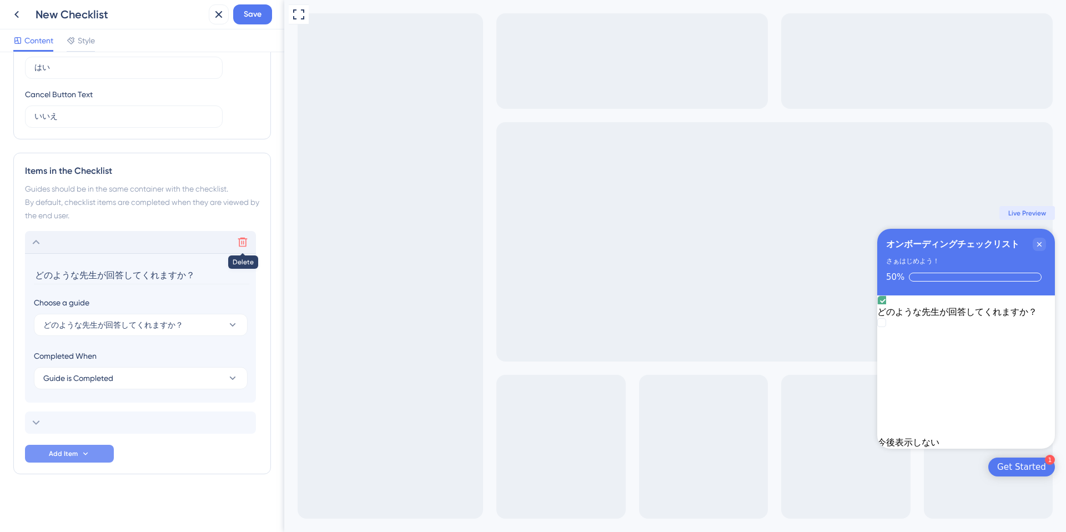
click at [242, 240] on icon at bounding box center [242, 241] width 11 height 11
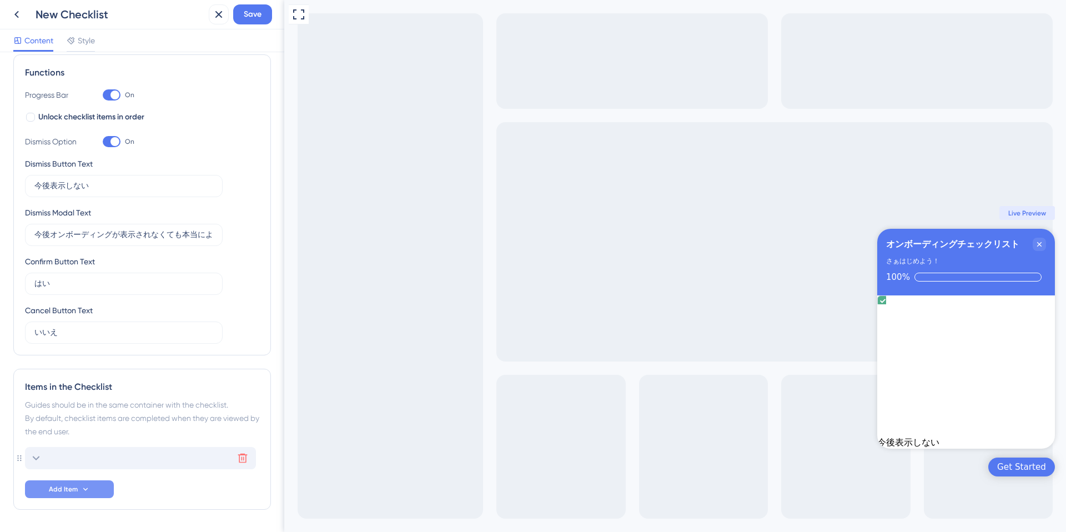
scroll to position [136, 0]
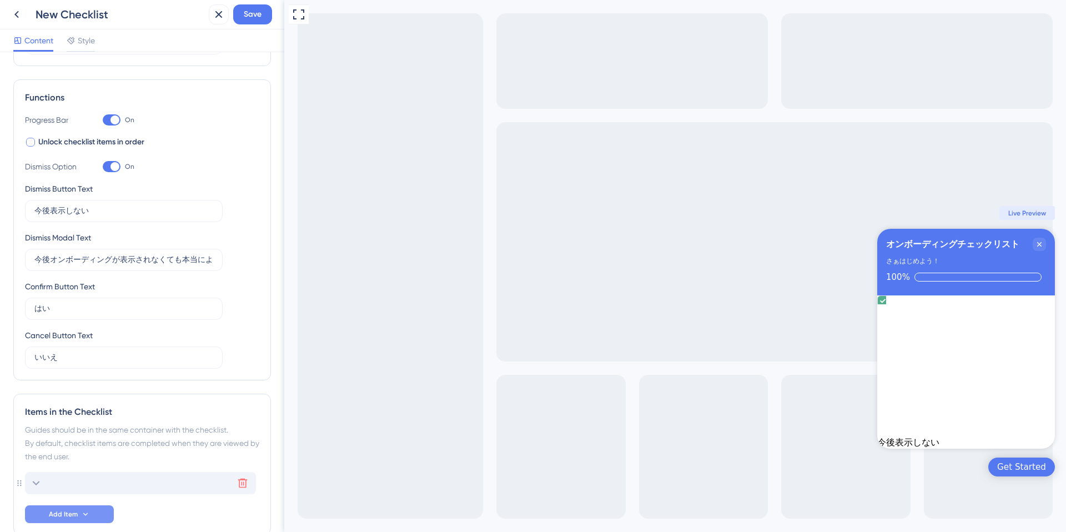
click at [76, 138] on span "Unlock checklist items in order" at bounding box center [91, 141] width 106 height 13
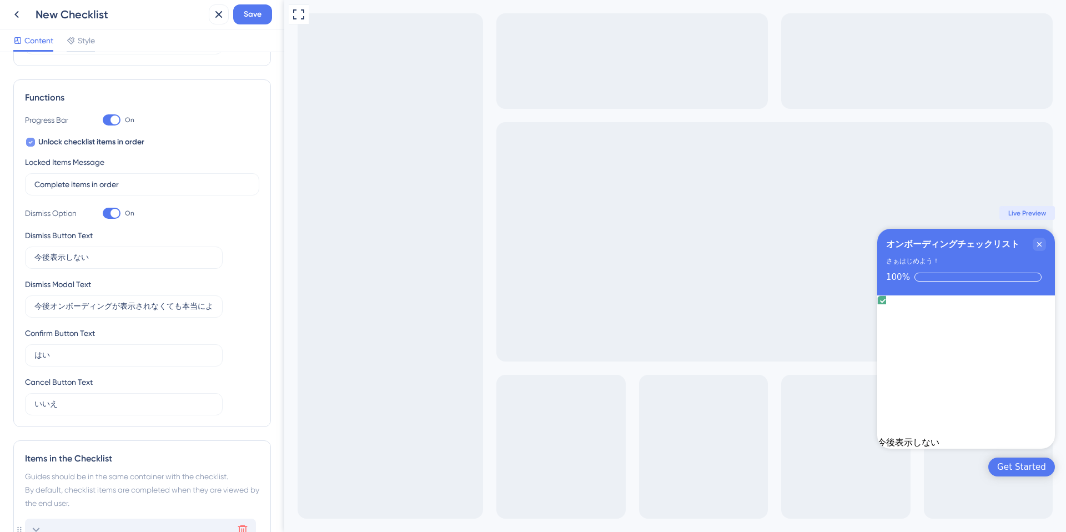
click at [73, 142] on span "Unlock checklist items in order" at bounding box center [91, 141] width 106 height 13
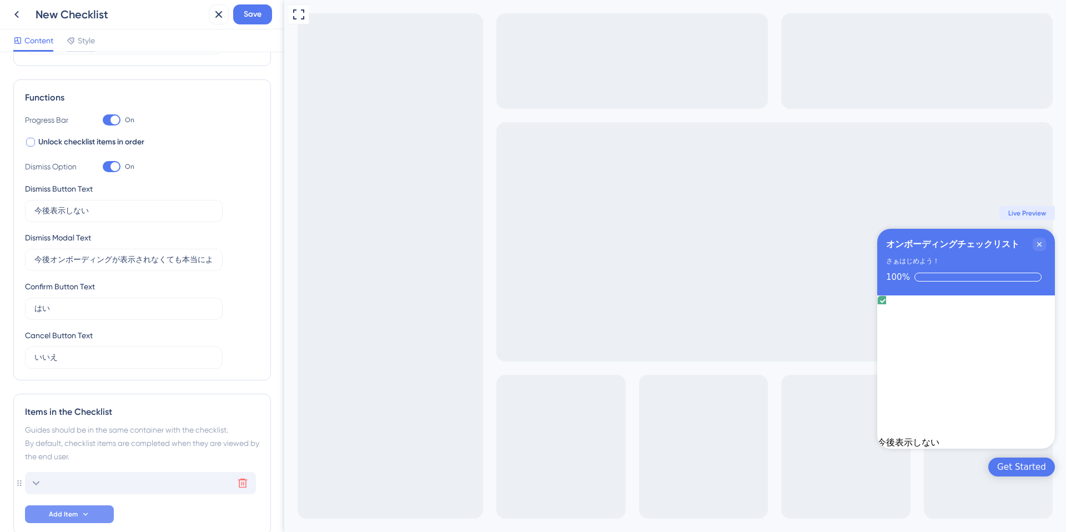
click at [75, 143] on span "Unlock checklist items in order" at bounding box center [91, 141] width 106 height 13
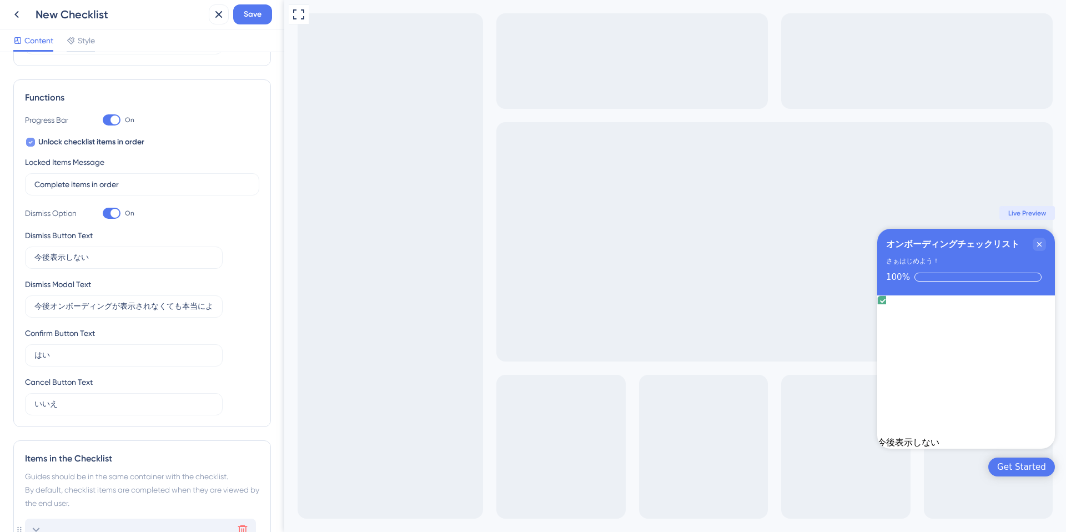
click at [75, 143] on span "Unlock checklist items in order" at bounding box center [91, 141] width 106 height 13
checkbox input "false"
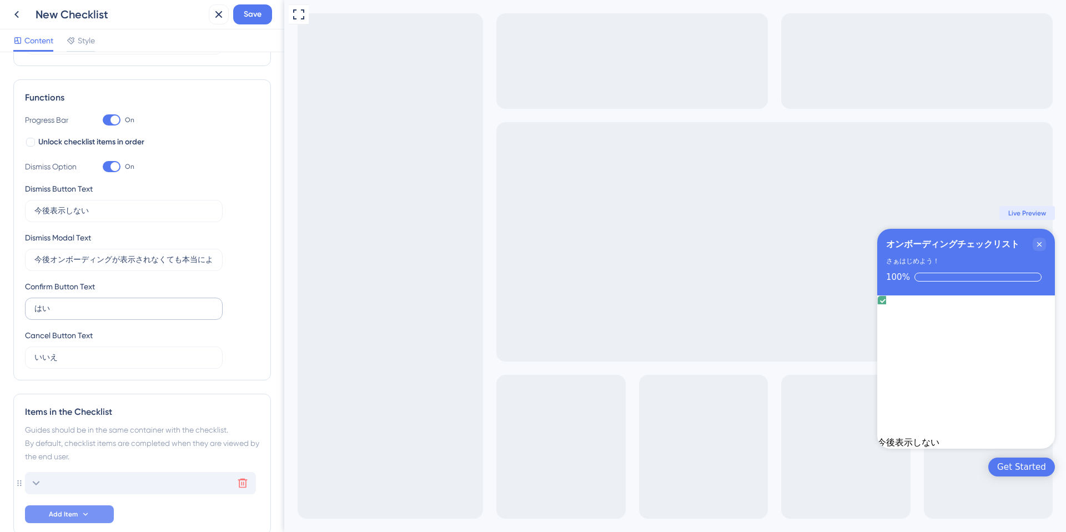
scroll to position [196, 0]
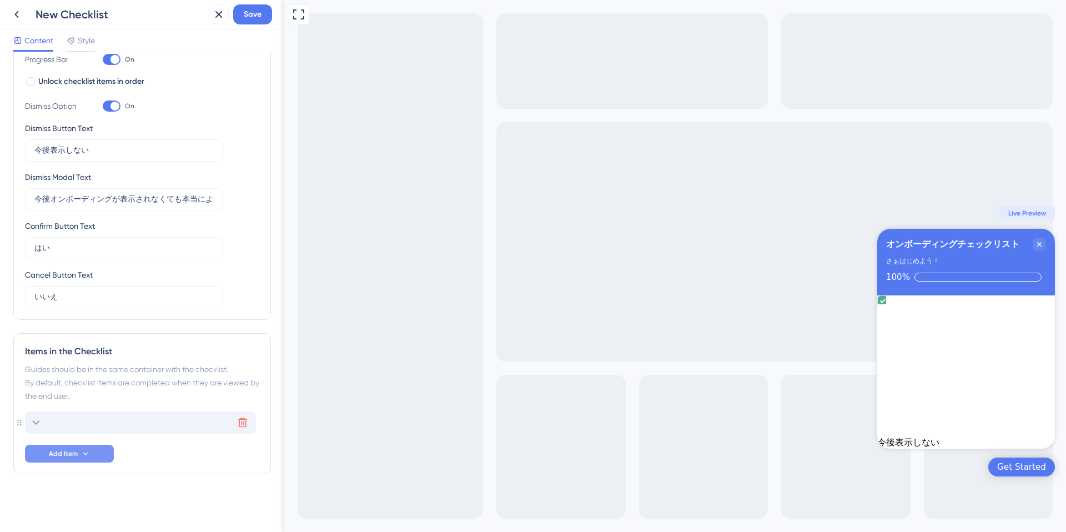
click at [115, 421] on div "Delete" at bounding box center [140, 422] width 231 height 22
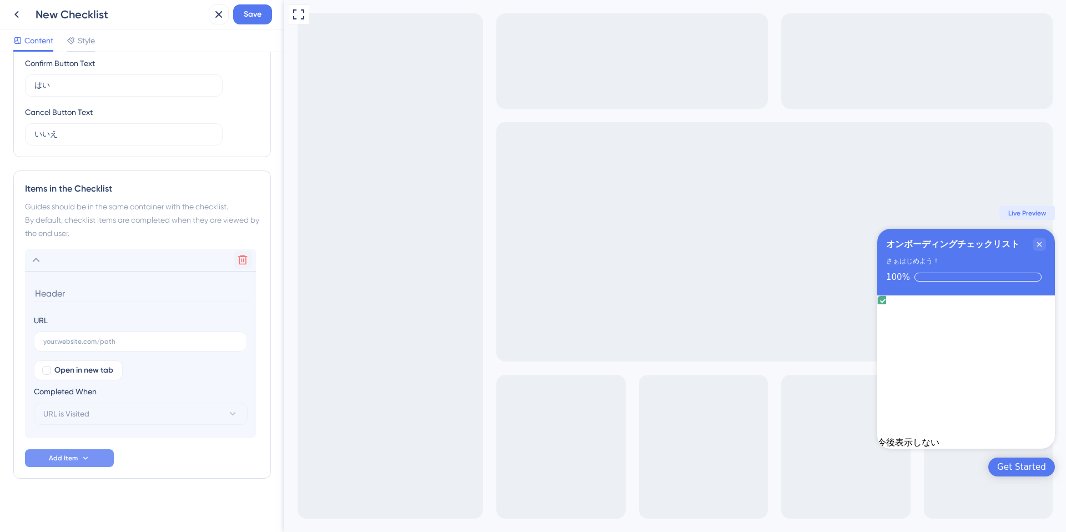
scroll to position [364, 0]
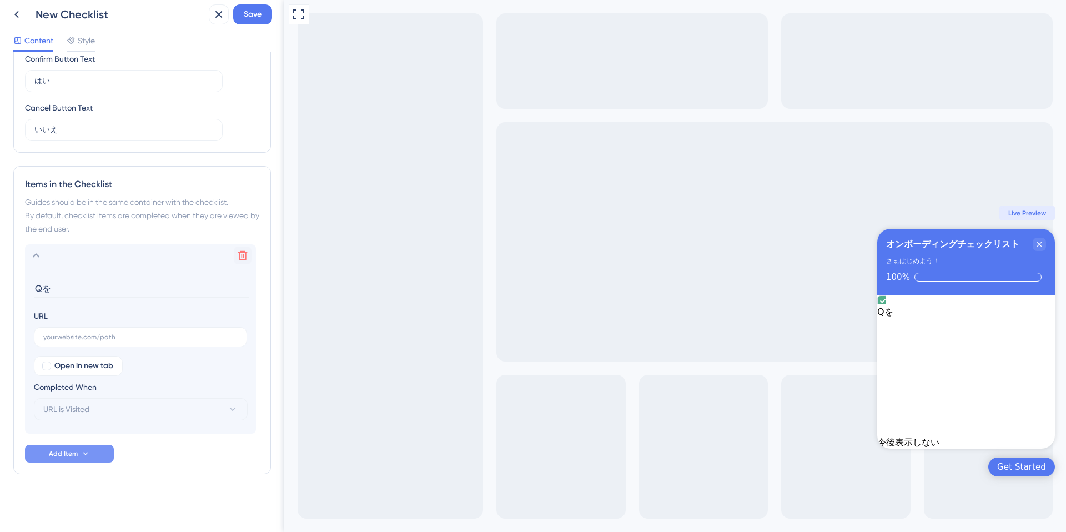
type input "Q"
type input "Medii Qをつかってみよう"
click at [113, 336] on input "text" at bounding box center [140, 337] width 194 height 8
paste input "[URL][DOMAIN_NAME]"
type input "[URL][DOMAIN_NAME]"
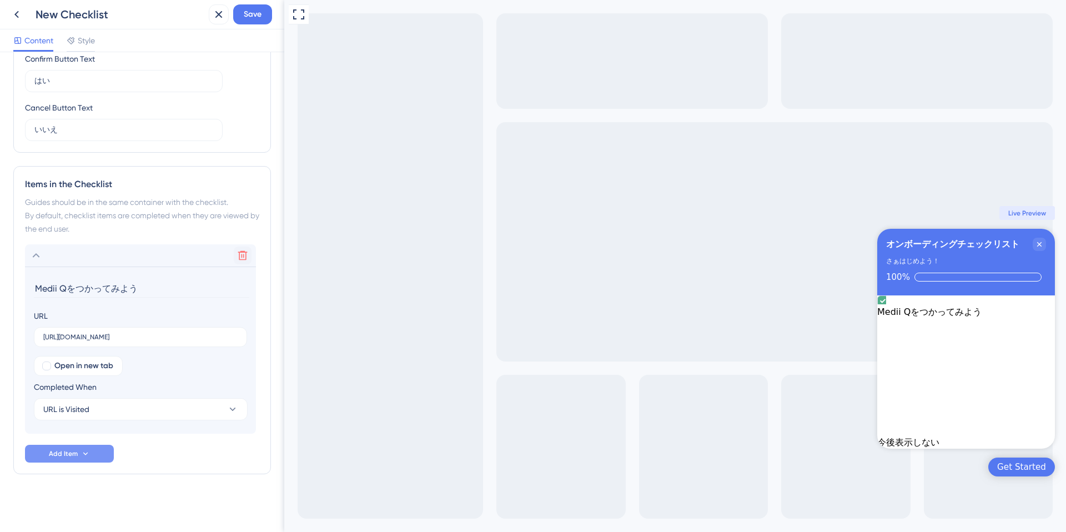
click at [135, 362] on div "Open in new tab Completed When URL is Visited" at bounding box center [140, 388] width 213 height 64
click at [120, 400] on button "URL is Visited" at bounding box center [141, 409] width 214 height 22
click at [139, 383] on div "Completed When" at bounding box center [141, 386] width 214 height 13
click at [93, 368] on span "Open in new tab" at bounding box center [83, 365] width 59 height 13
checkbox input "true"
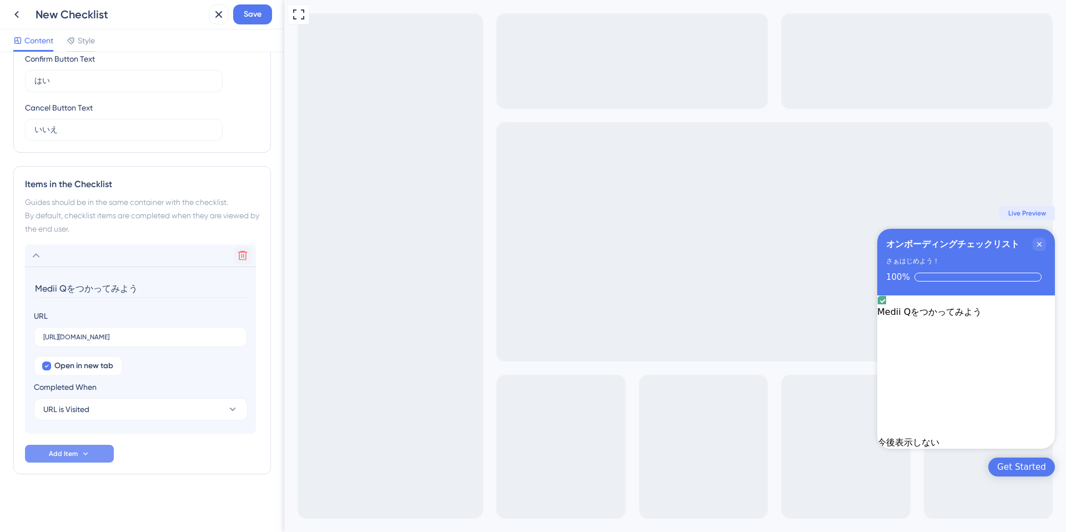
click at [126, 392] on div "Completed When" at bounding box center [141, 386] width 214 height 13
click at [122, 408] on button "URL is Visited" at bounding box center [141, 409] width 214 height 22
click at [114, 465] on div "Goal is Reached Goal is Reached" at bounding box center [140, 465] width 181 height 22
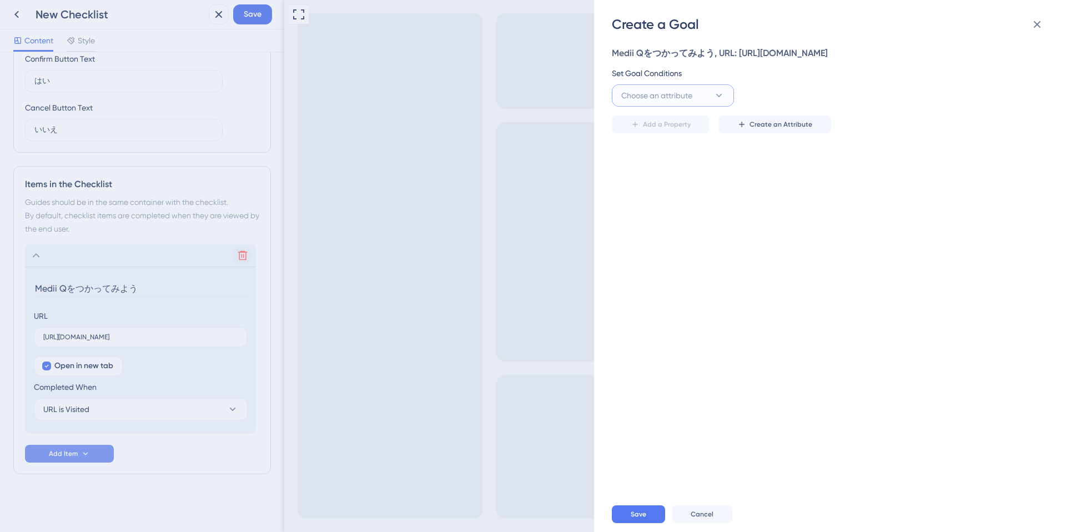
click at [674, 93] on span "Choose an attribute" at bounding box center [656, 95] width 71 height 13
click at [785, 82] on div "Set Goal Conditions Choose an attribute Visited Page Visited Page Cookie Cookie…" at bounding box center [827, 87] width 430 height 40
click at [674, 93] on span "Choose an attribute" at bounding box center [656, 95] width 71 height 13
click at [770, 154] on div "Medii Qをつかってみよう, URL: [URL][DOMAIN_NAME] Set Goal Conditions Choose an attribut…" at bounding box center [835, 264] width 447 height 463
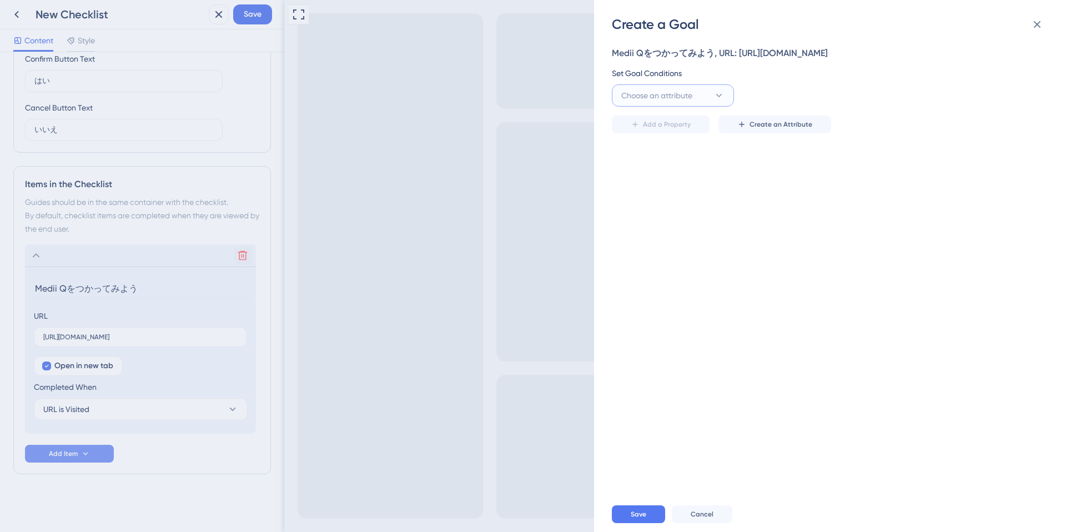
click at [684, 95] on span "Choose an attribute" at bounding box center [656, 95] width 71 height 13
click at [674, 160] on div "Visited Page Visited Page" at bounding box center [673, 163] width 90 height 22
click at [896, 94] on input "text" at bounding box center [949, 95] width 159 height 12
paste input "[URL][DOMAIN_NAME]"
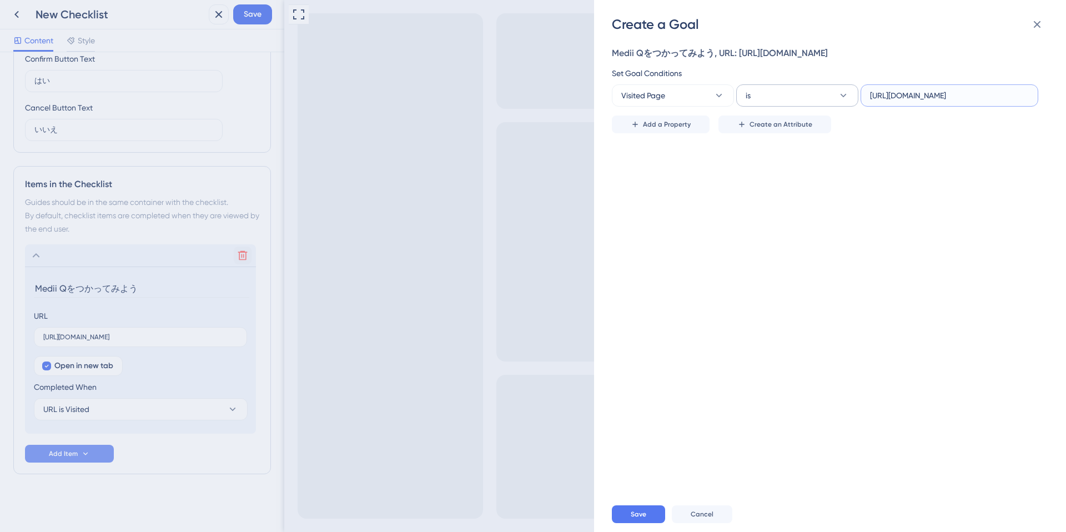
type input "[URL][DOMAIN_NAME]"
click at [845, 94] on icon at bounding box center [843, 95] width 6 height 3
click at [811, 181] on div "contains contains" at bounding box center [797, 174] width 90 height 22
click at [881, 178] on div "Medii Qをつかってみよう, URL: [URL][DOMAIN_NAME] Set Goal Conditions Visited Page conta…" at bounding box center [835, 264] width 447 height 463
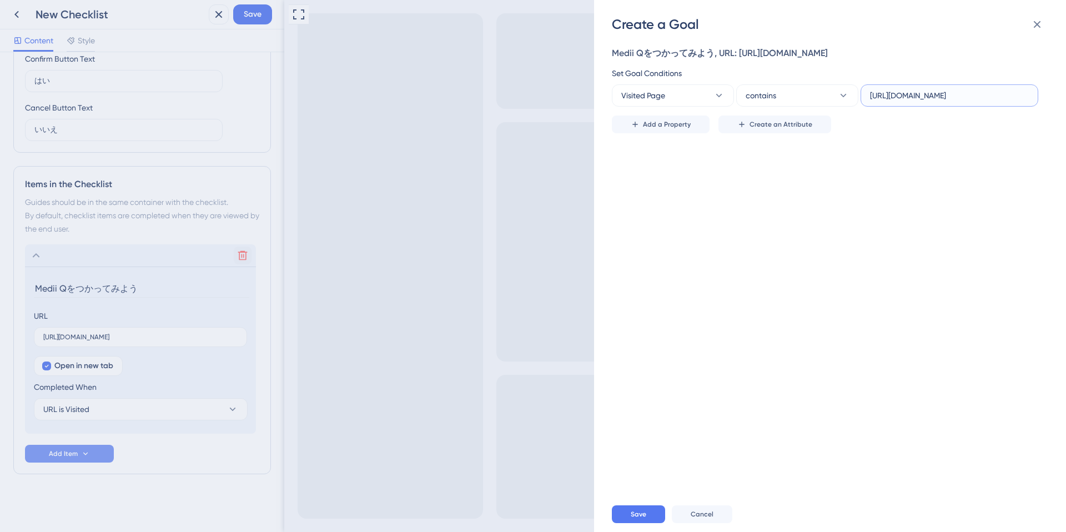
drag, startPoint x: 941, startPoint y: 100, endPoint x: 1037, endPoint y: 100, distance: 95.5
click at [1037, 100] on label "[URL][DOMAIN_NAME]" at bounding box center [949, 95] width 178 height 22
click at [1028, 100] on input "[URL][DOMAIN_NAME]" at bounding box center [949, 95] width 159 height 12
click at [640, 511] on span "Save" at bounding box center [638, 513] width 16 height 9
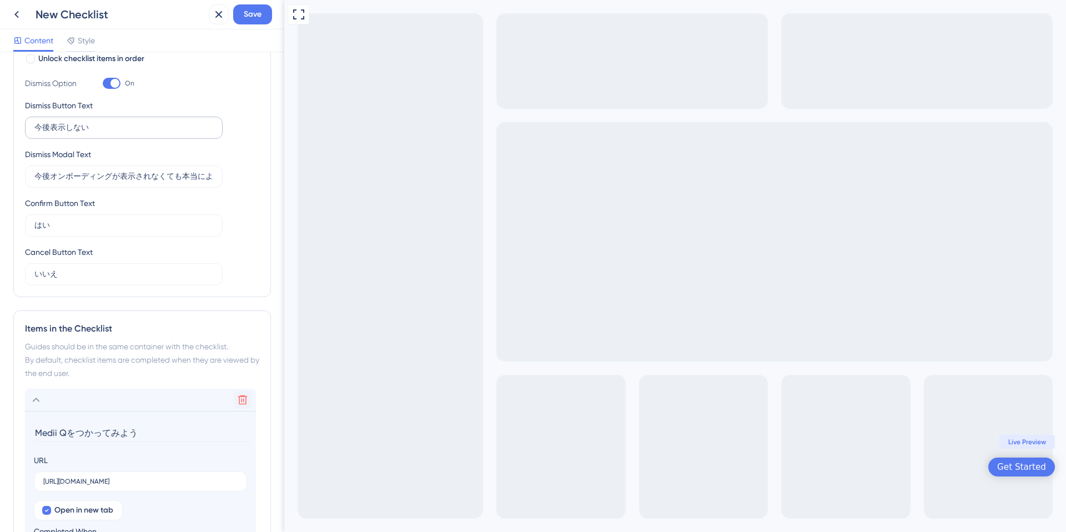
scroll to position [364, 0]
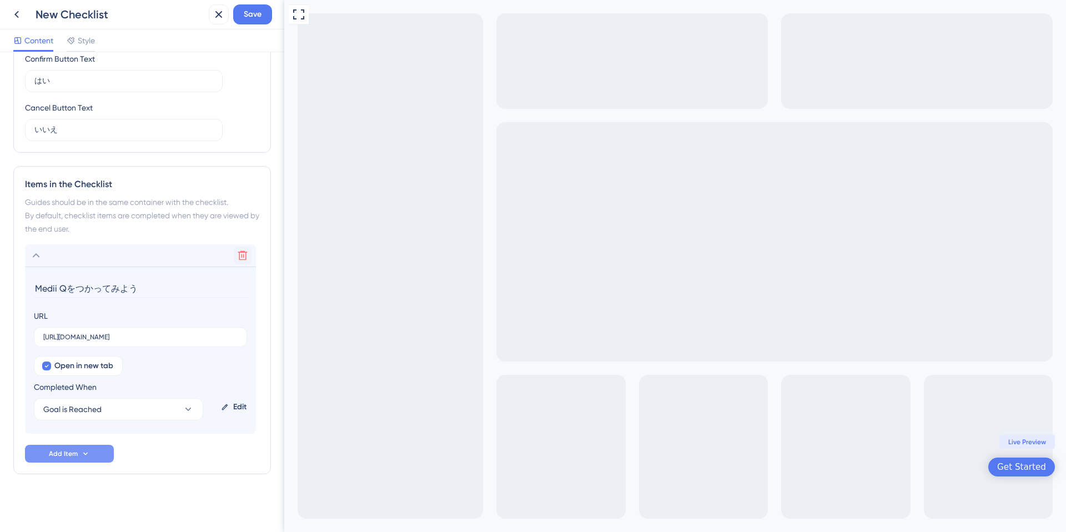
click at [85, 451] on icon at bounding box center [85, 453] width 9 height 9
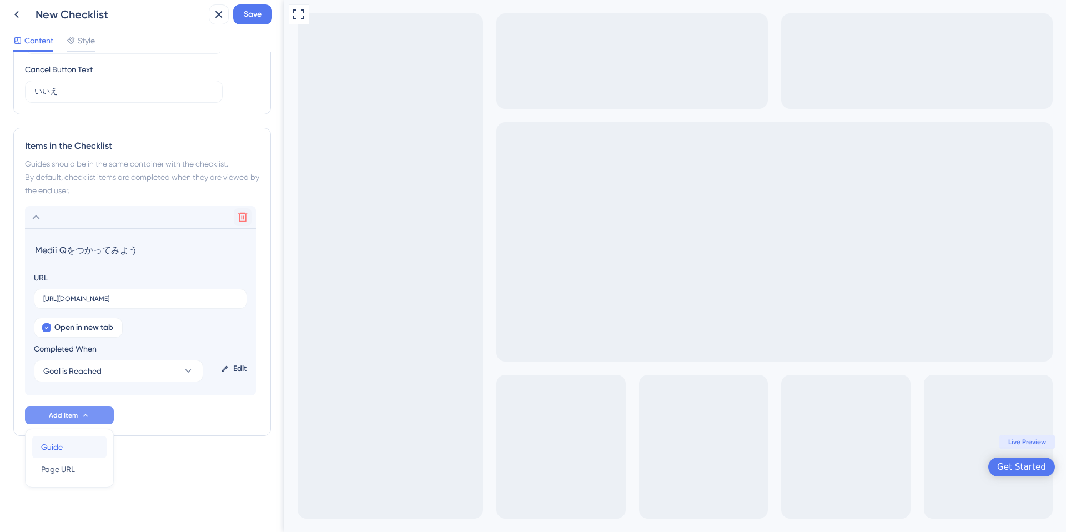
click at [79, 450] on div "Guide Guide" at bounding box center [69, 447] width 57 height 22
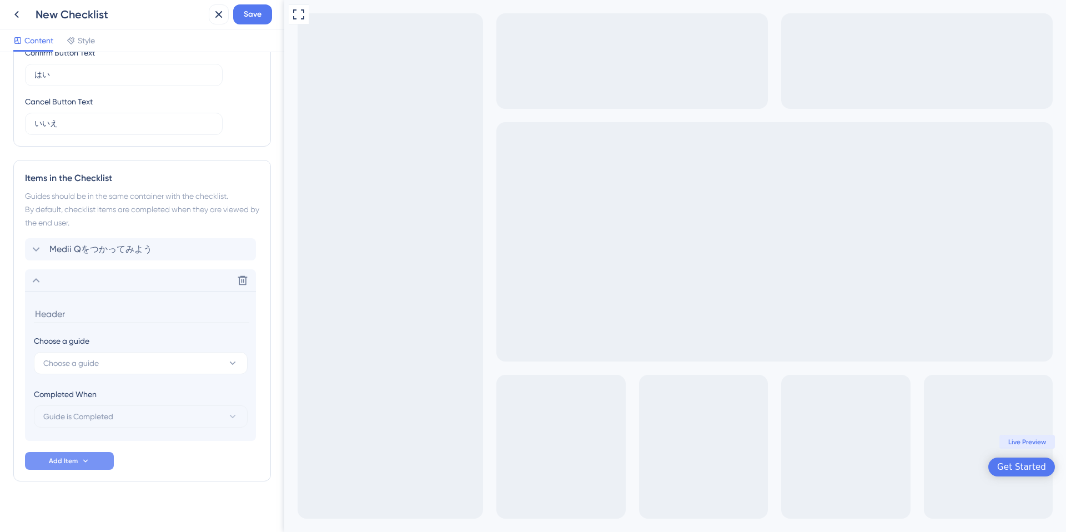
scroll to position [369, 0]
click at [83, 364] on span "Choose a guide" at bounding box center [70, 363] width 55 height 13
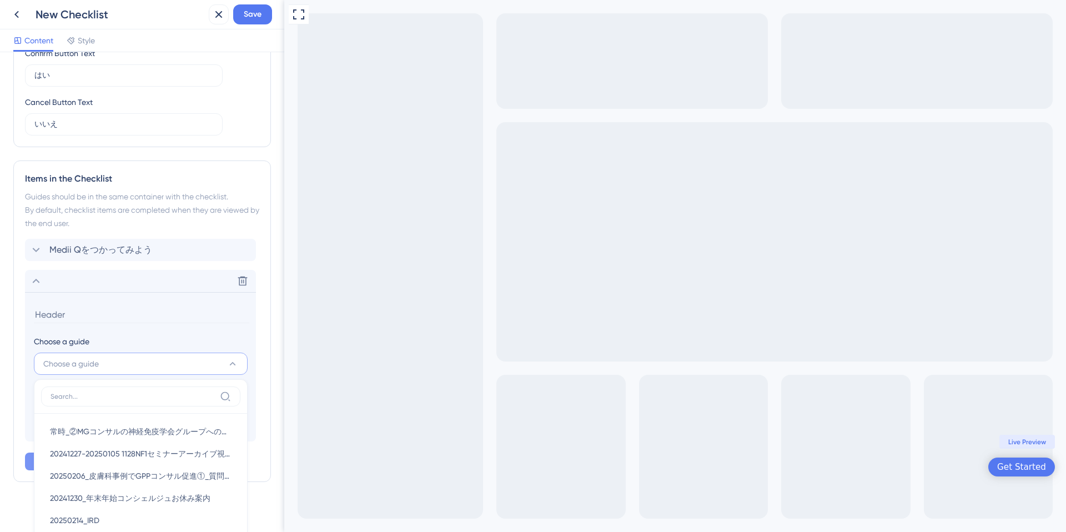
scroll to position [568, 0]
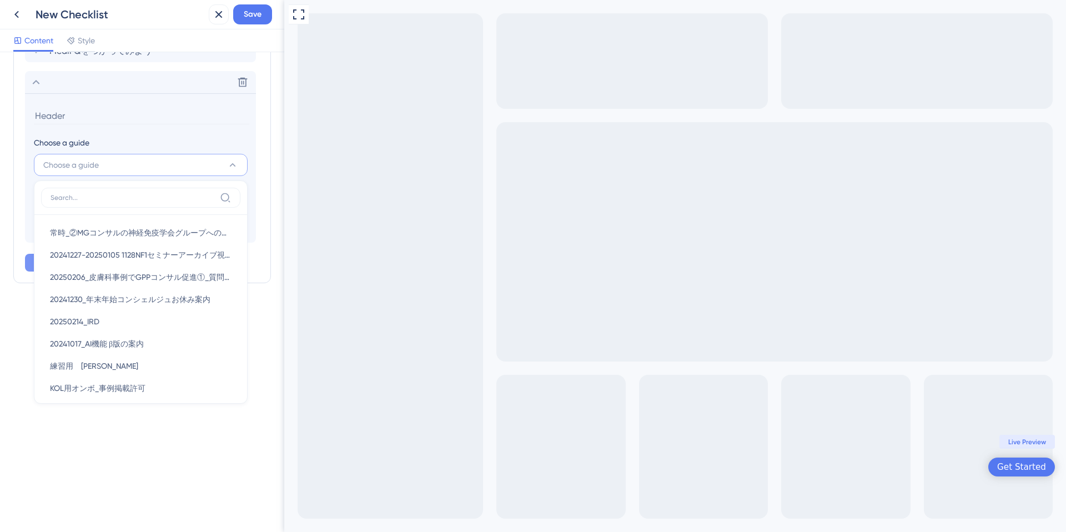
click at [114, 134] on section "Choose a guide Choose a guide 常時_②MGコンサルの神経免疫学会グループへの導線 常時_②MGコンサルの神経免疫学会グループへの…" at bounding box center [140, 167] width 231 height 149
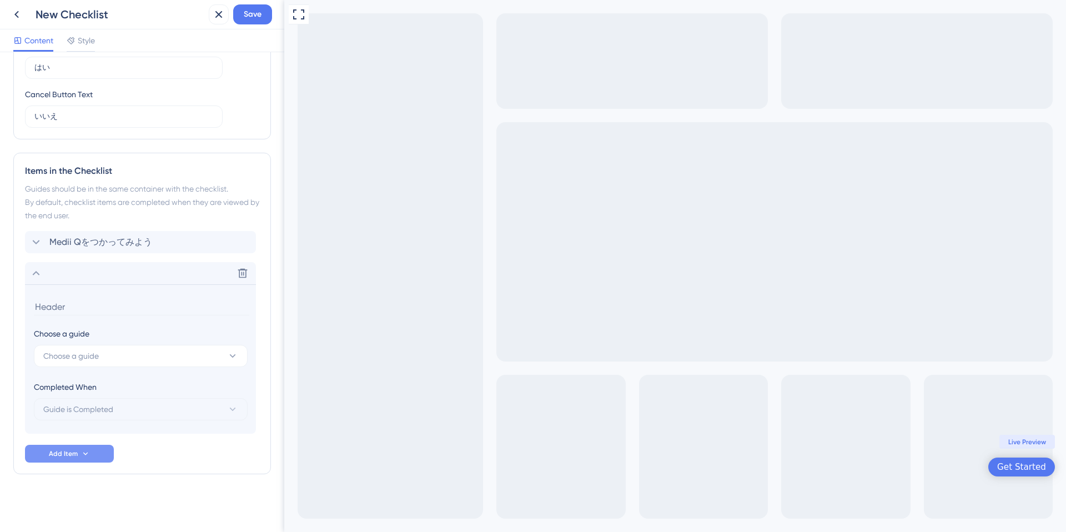
scroll to position [377, 0]
click at [143, 237] on span "Medii Qをつかってみよう" at bounding box center [100, 241] width 103 height 13
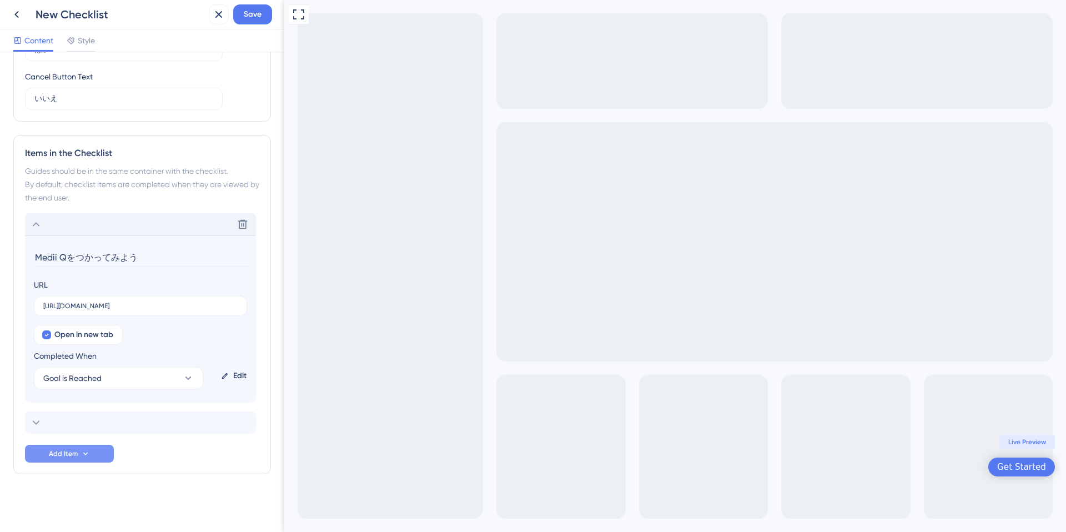
click at [139, 216] on div "Delete" at bounding box center [140, 224] width 231 height 22
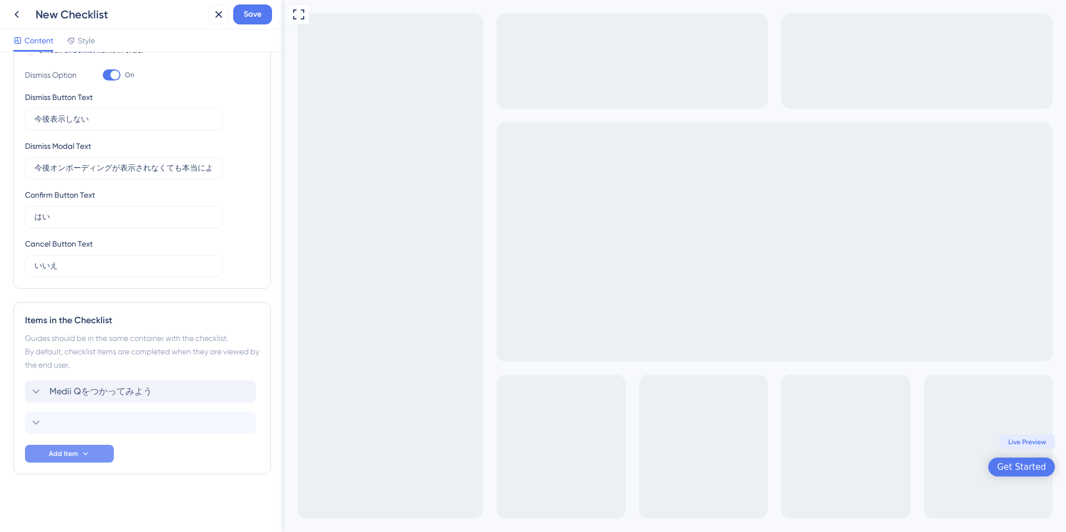
scroll to position [228, 0]
click at [58, 423] on div "Delete" at bounding box center [140, 422] width 231 height 22
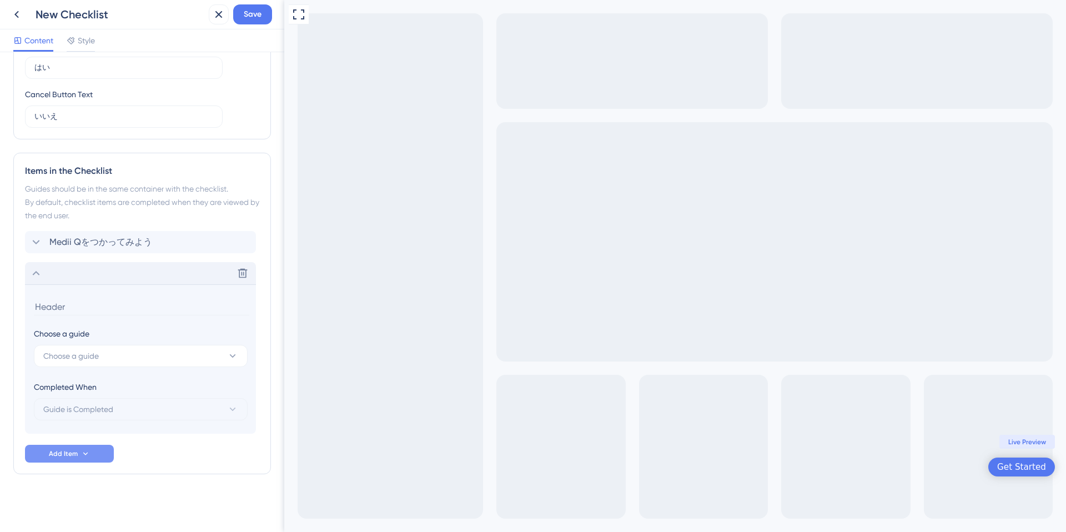
click at [38, 274] on icon at bounding box center [35, 272] width 13 height 13
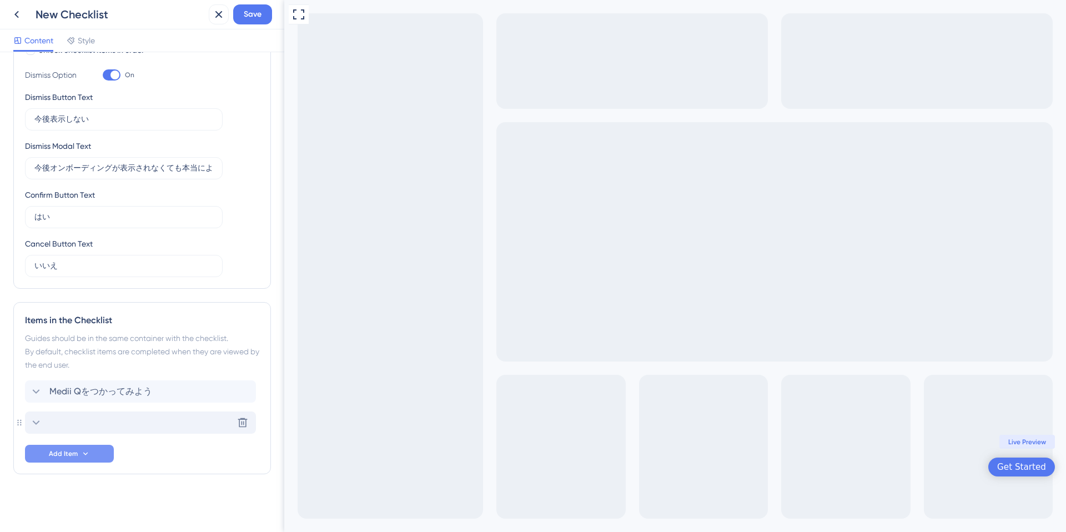
scroll to position [228, 0]
click at [33, 427] on icon at bounding box center [35, 422] width 13 height 13
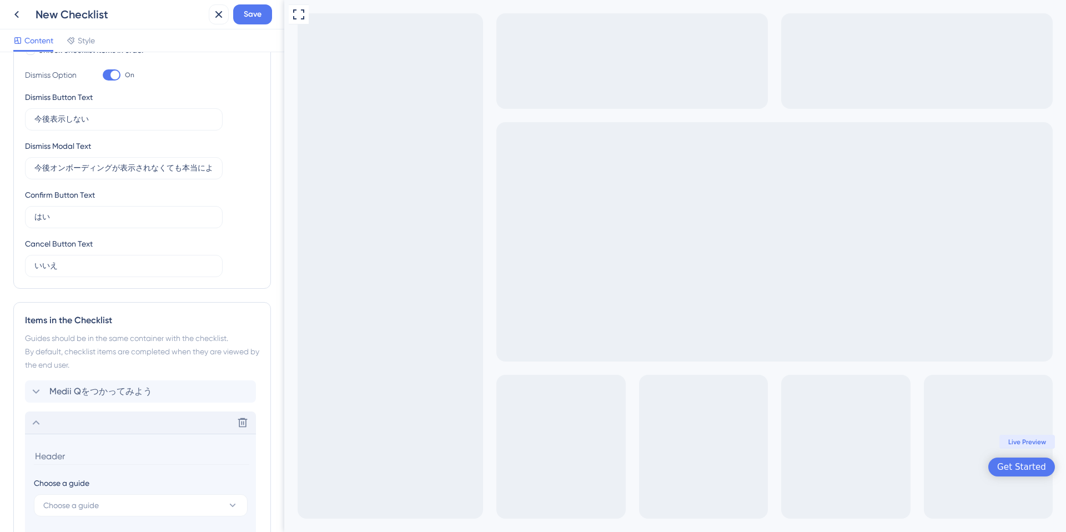
scroll to position [377, 0]
